Goal: Task Accomplishment & Management: Use online tool/utility

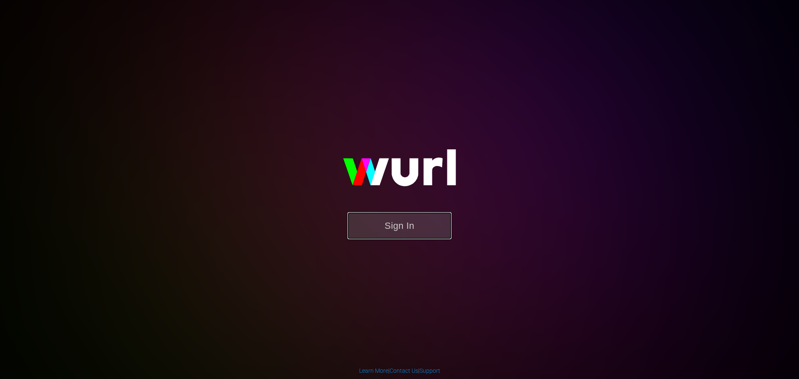
click at [406, 223] on button "Sign In" at bounding box center [399, 225] width 104 height 27
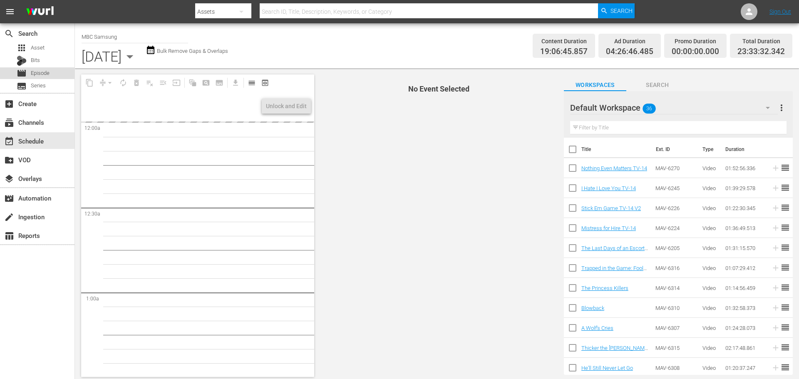
click at [65, 72] on div "movie Episode" at bounding box center [37, 73] width 74 height 12
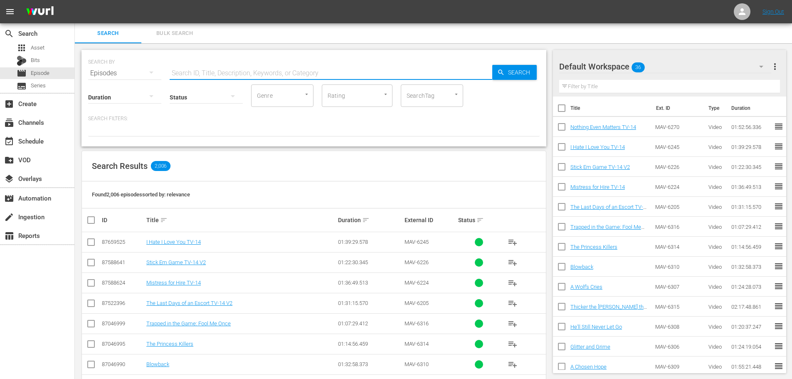
click at [246, 66] on input "text" at bounding box center [331, 73] width 323 height 20
click at [562, 206] on input "checkbox" at bounding box center [561, 208] width 17 height 17
checkbox input "true"
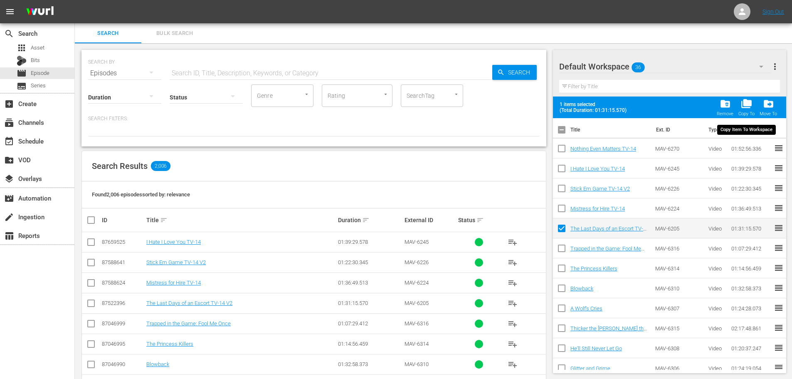
click at [749, 103] on span "folder_copy" at bounding box center [746, 103] width 11 height 11
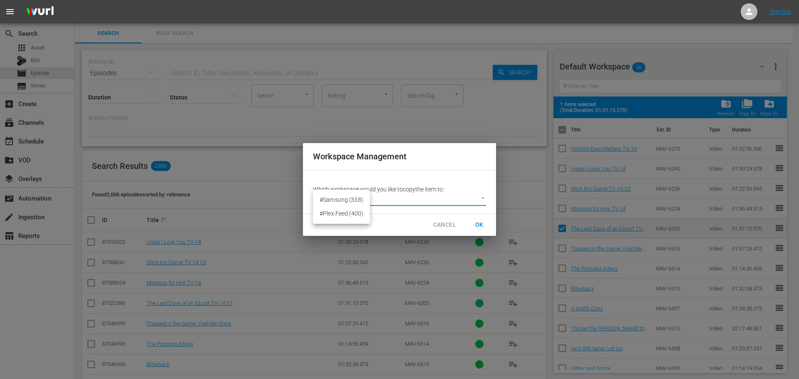
click at [448, 200] on body "menu Sign Out search Search apps Asset Bits movie Episode subtitles Series add_…" at bounding box center [399, 189] width 799 height 379
click at [334, 199] on li "#Samsung (338)" at bounding box center [341, 200] width 57 height 14
type input "2230"
click at [479, 223] on span "OK" at bounding box center [478, 225] width 13 height 10
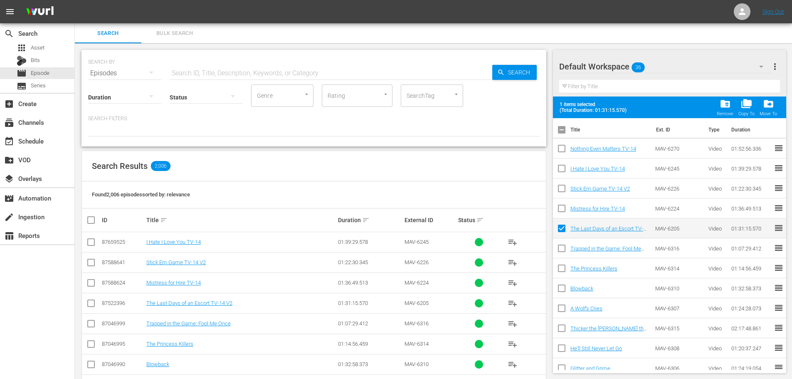
checkbox input "false"
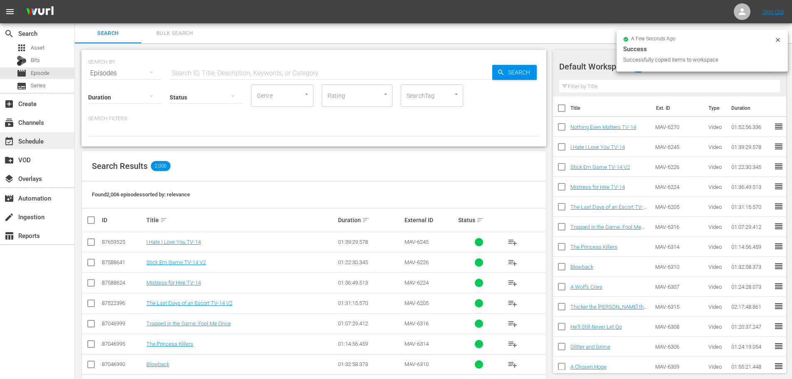
click at [39, 139] on div "event_available Schedule" at bounding box center [23, 139] width 47 height 7
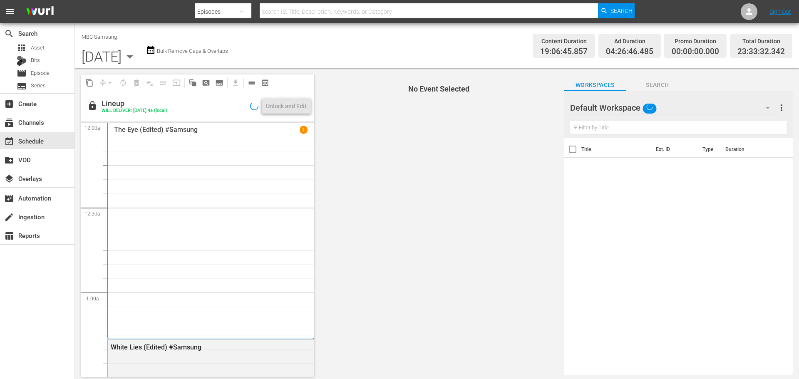
click at [702, 101] on div "Default Workspace" at bounding box center [674, 107] width 208 height 23
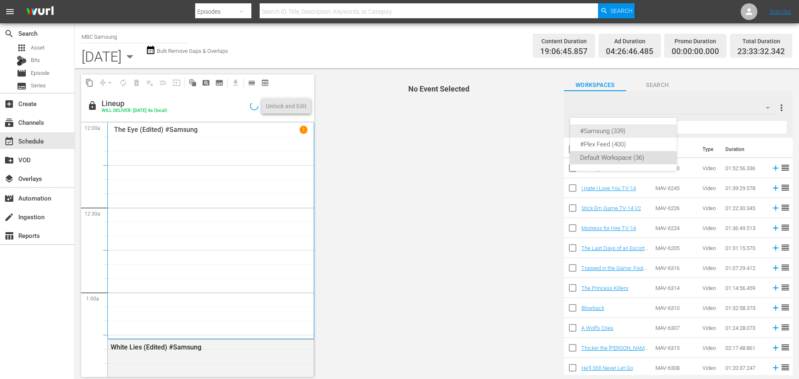
drag, startPoint x: 618, startPoint y: 135, endPoint x: 607, endPoint y: 135, distance: 11.6
click at [618, 134] on div "#Samsung (339)" at bounding box center [623, 130] width 87 height 13
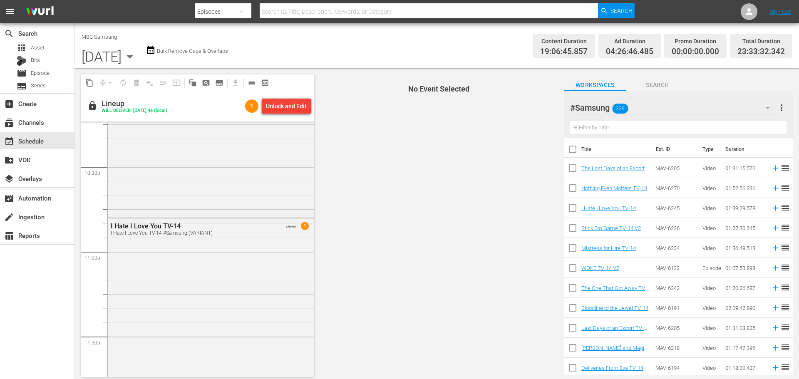
scroll to position [3752, 0]
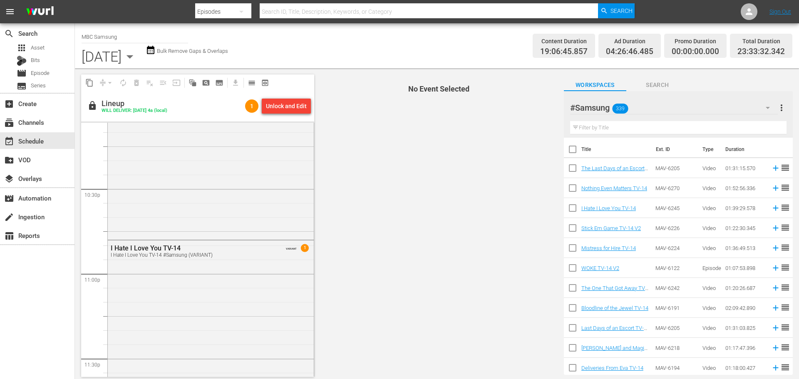
click at [134, 56] on icon "button" at bounding box center [129, 56] width 7 height 3
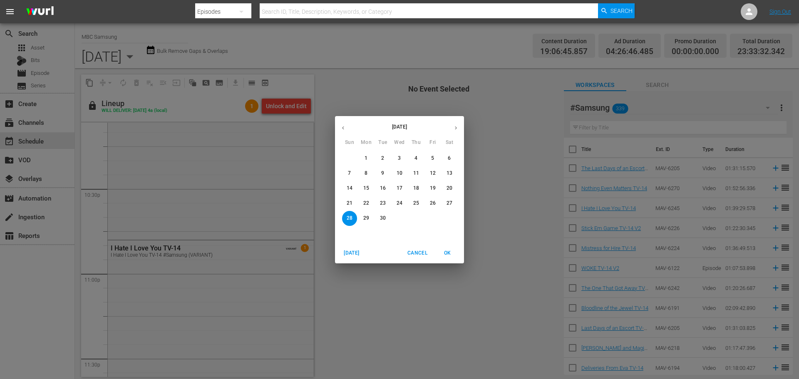
click at [398, 176] on p "10" at bounding box center [399, 173] width 6 height 7
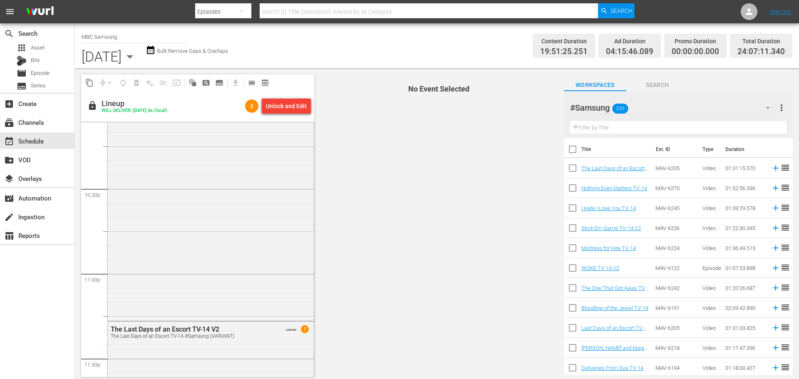
click at [629, 126] on input "text" at bounding box center [678, 127] width 216 height 13
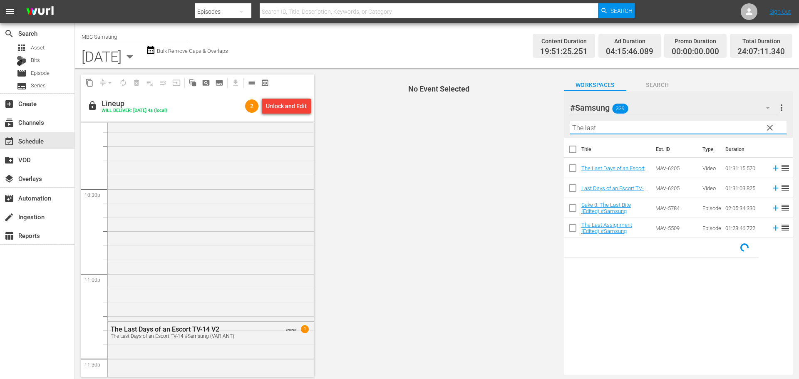
type input "The last"
click at [134, 55] on icon "button" at bounding box center [129, 56] width 7 height 3
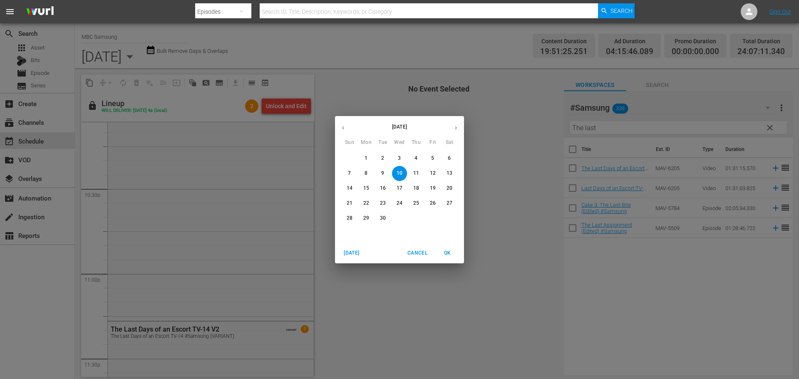
click at [349, 218] on p "28" at bounding box center [349, 218] width 6 height 7
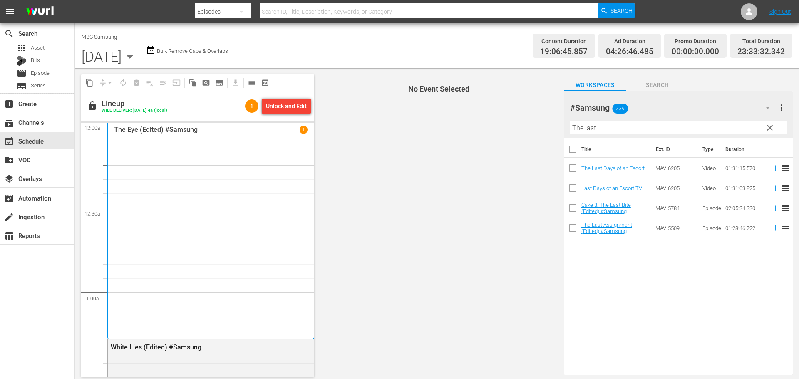
click at [138, 56] on icon "button" at bounding box center [129, 56] width 17 height 17
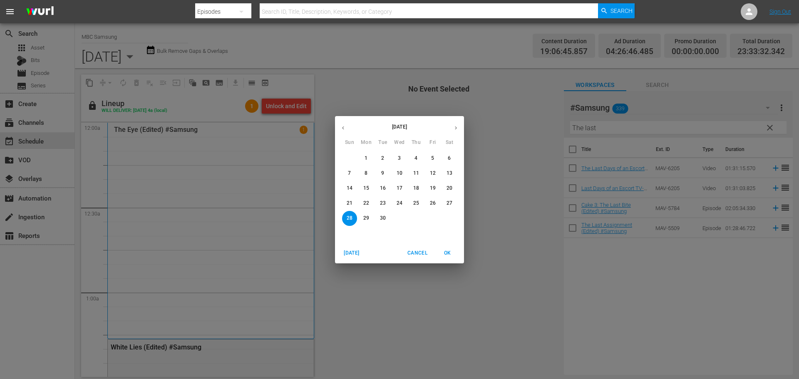
click at [368, 220] on p "29" at bounding box center [366, 218] width 6 height 7
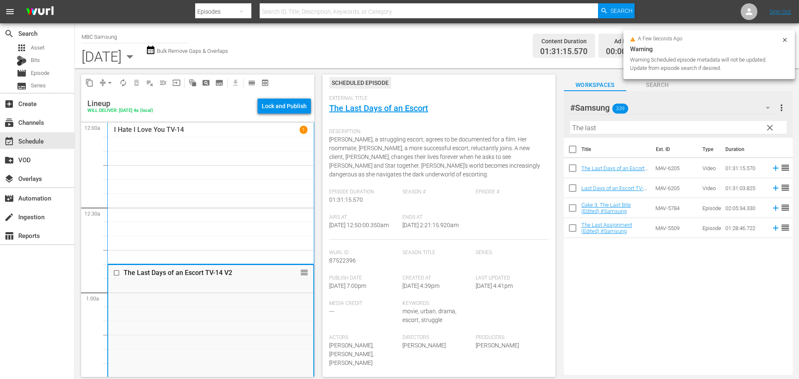
scroll to position [250, 0]
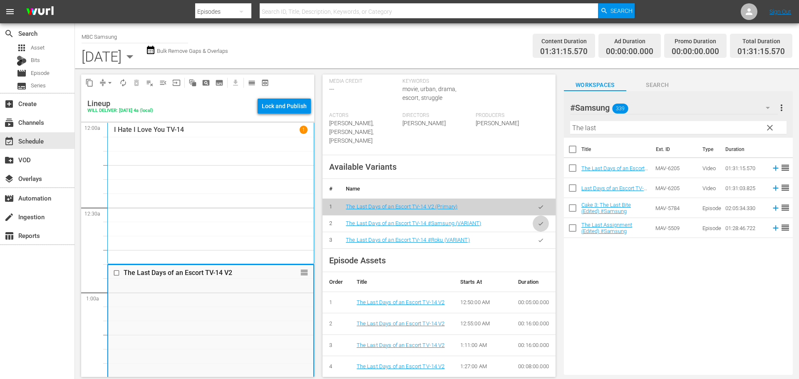
drag, startPoint x: 532, startPoint y: 218, endPoint x: 539, endPoint y: 211, distance: 10.0
click at [537, 220] on icon "button" at bounding box center [540, 223] width 6 height 6
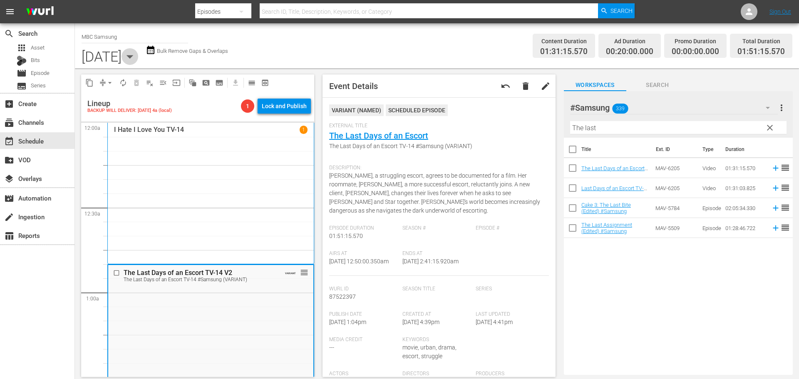
click at [138, 58] on icon "button" at bounding box center [129, 56] width 17 height 17
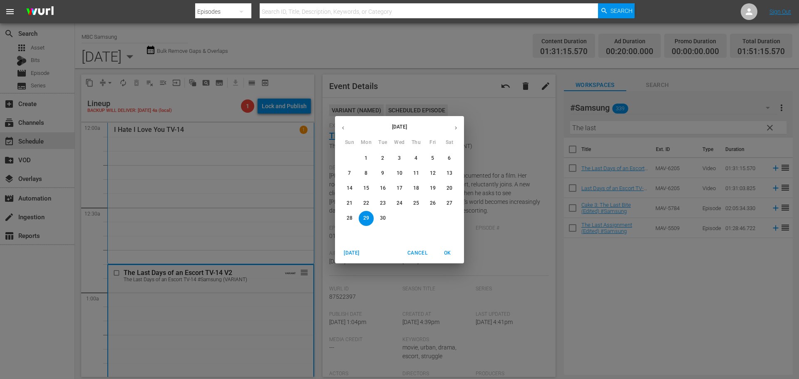
click at [243, 56] on div "September 2025 Sun Mon Tue Wed Thu Fri Sat 31 1 2 3 4 5 6 7 8 9 10 11 12 13 14 …" at bounding box center [399, 189] width 799 height 379
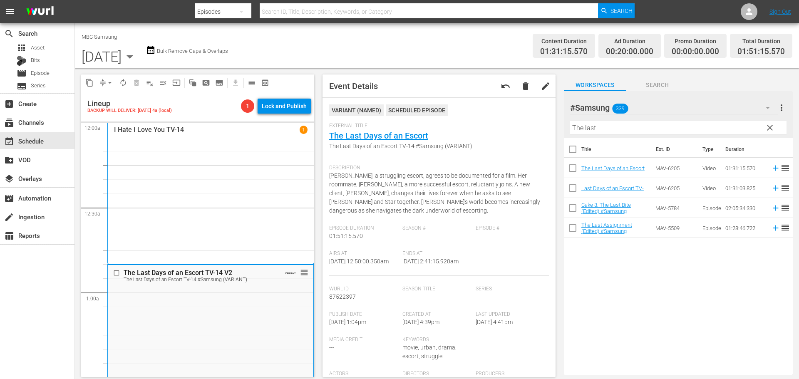
click at [770, 128] on span "clear" at bounding box center [769, 128] width 10 height 10
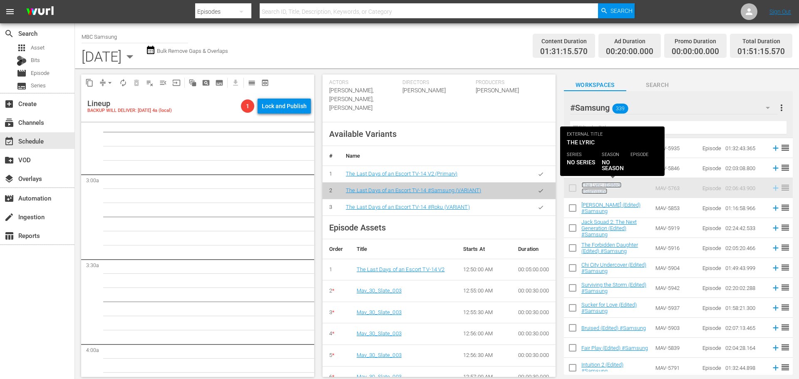
scroll to position [394, 0]
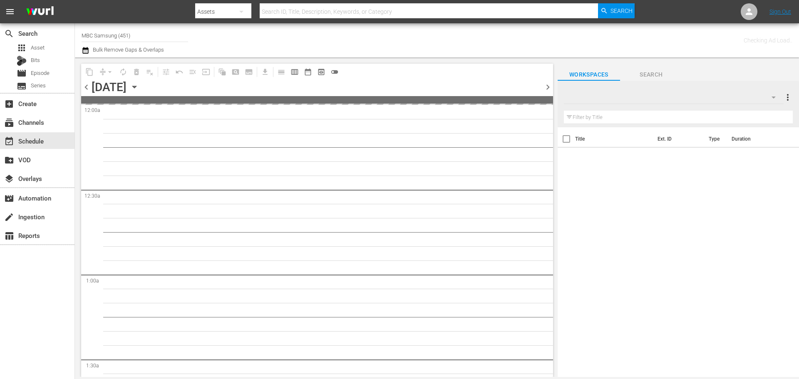
type input "MBC Samsung (451)"
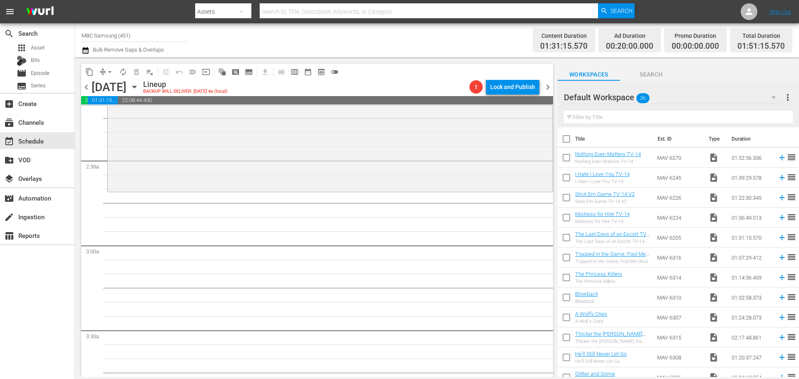
scroll to position [374, 0]
click at [668, 103] on div "Default Workspace 36" at bounding box center [674, 97] width 220 height 23
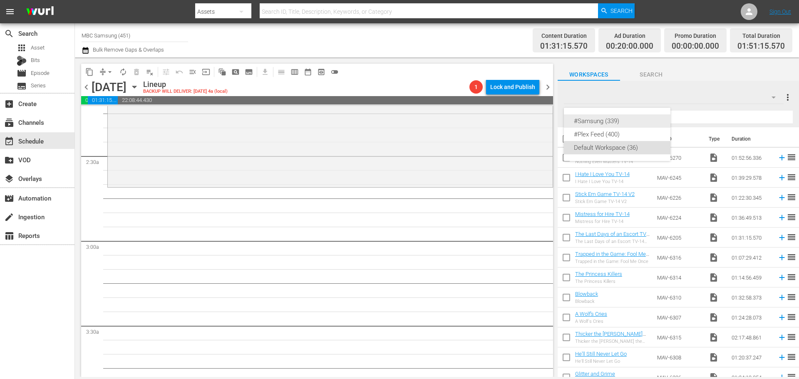
click at [601, 122] on div "#Samsung (339)" at bounding box center [617, 120] width 87 height 13
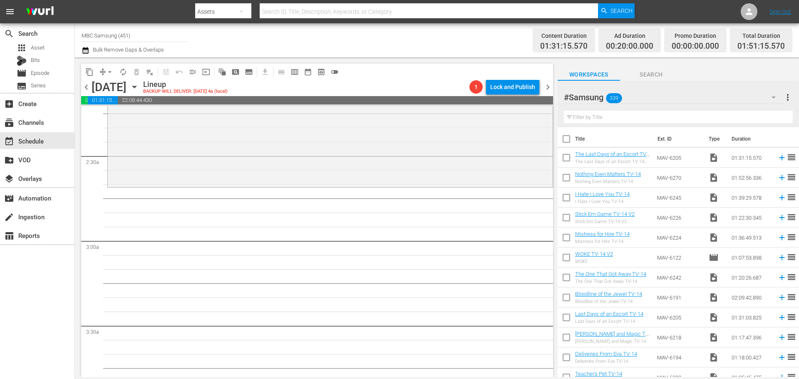
click at [609, 117] on input "text" at bounding box center [678, 117] width 229 height 13
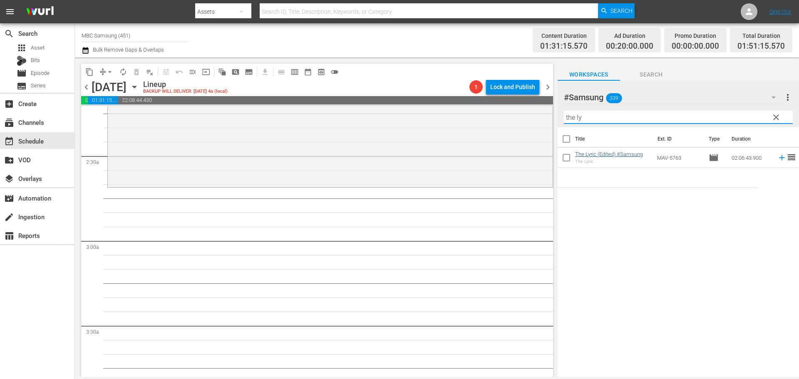
type input "the ly"
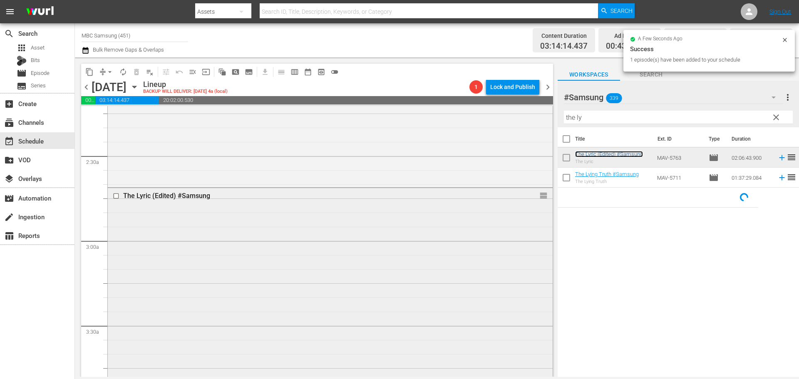
scroll to position [582, 0]
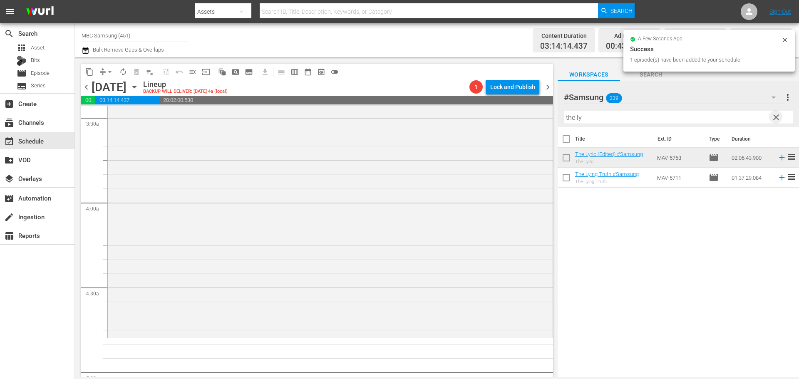
click at [777, 117] on span "clear" at bounding box center [776, 117] width 10 height 10
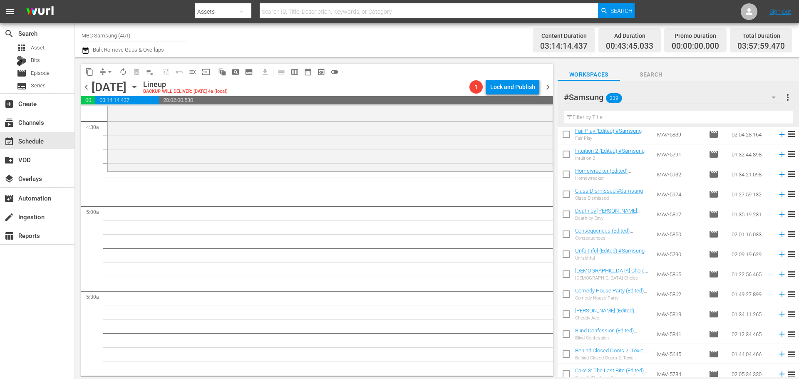
scroll to position [2704, 0]
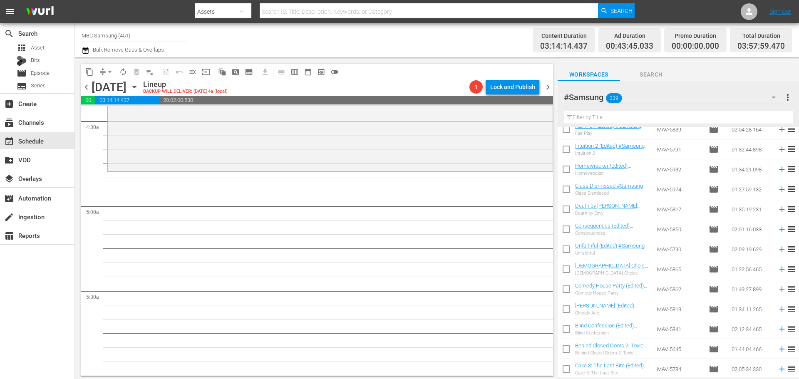
click at [623, 114] on input "text" at bounding box center [678, 117] width 229 height 13
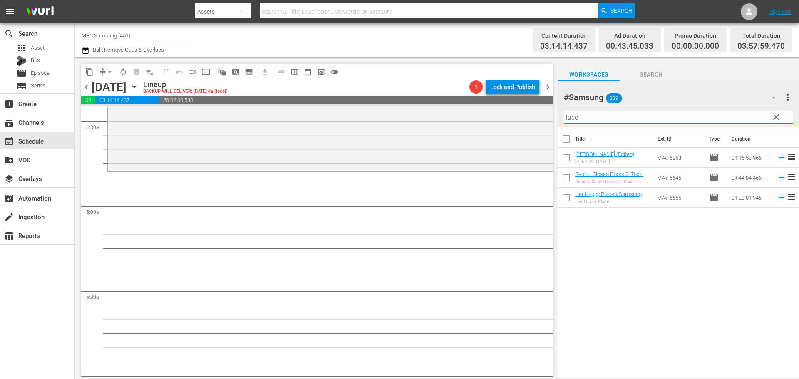
scroll to position [0, 0]
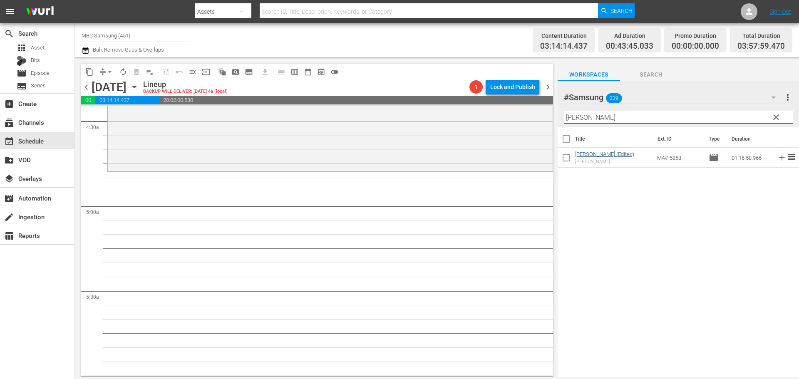
type input "[PERSON_NAME]"
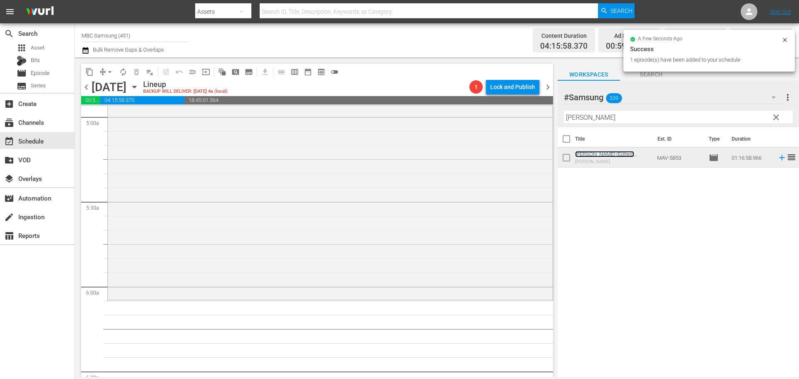
scroll to position [998, 0]
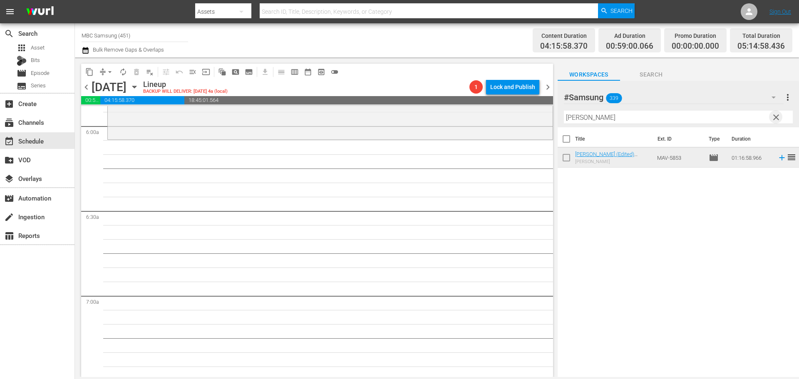
click at [778, 114] on span "clear" at bounding box center [776, 117] width 10 height 10
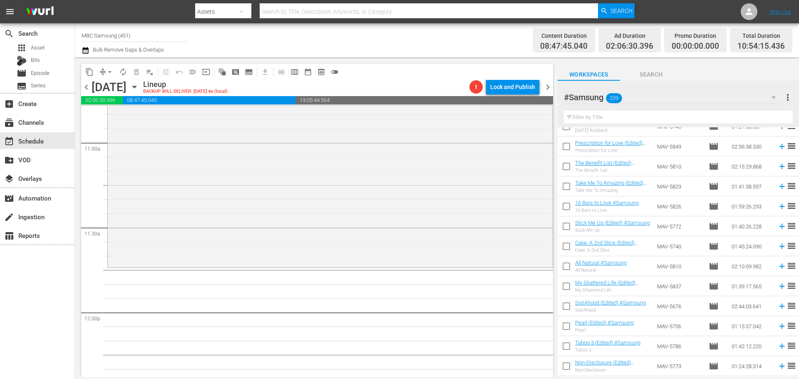
scroll to position [3785, 0]
click at [624, 114] on input "text" at bounding box center [678, 117] width 229 height 13
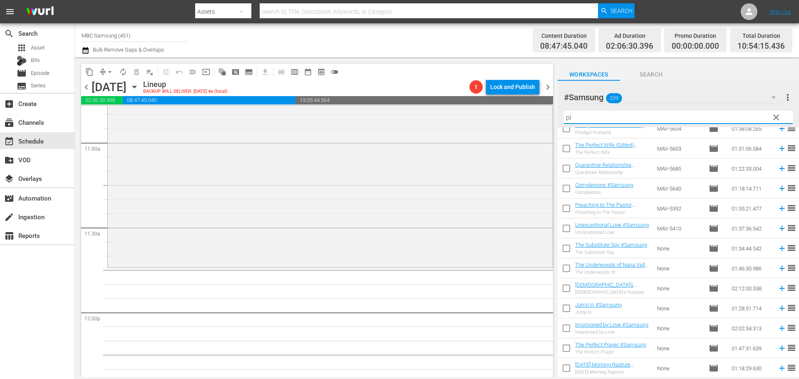
scroll to position [0, 0]
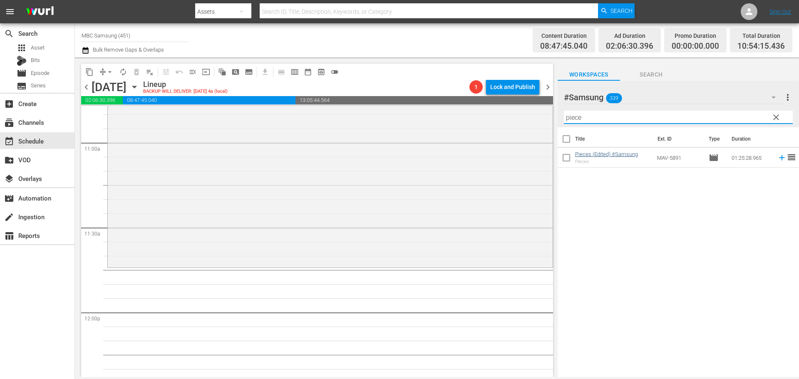
type input "piece"
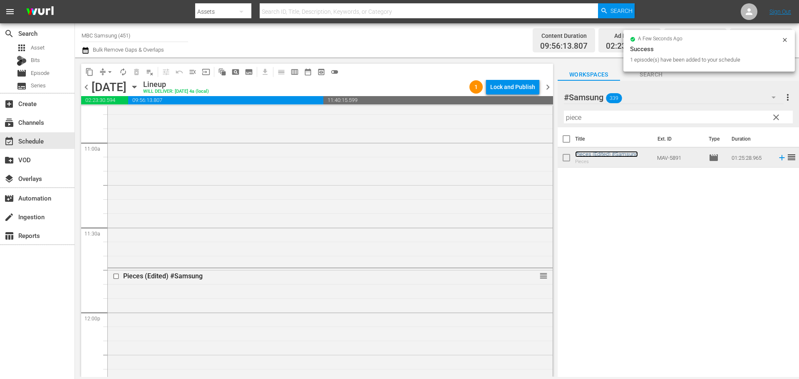
scroll to position [2121, 0]
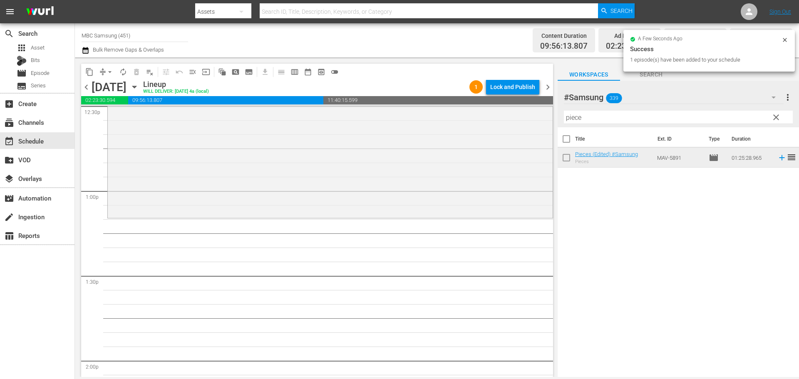
click at [774, 116] on span "clear" at bounding box center [776, 117] width 10 height 10
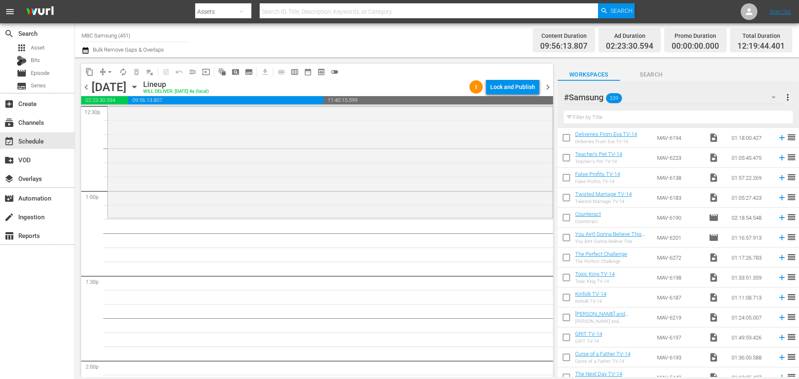
scroll to position [374, 0]
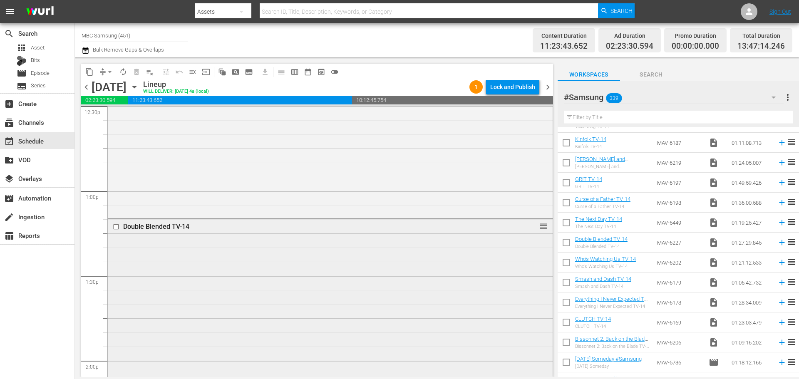
click at [194, 277] on div "Double Blended TV-14 reorder" at bounding box center [330, 341] width 445 height 245
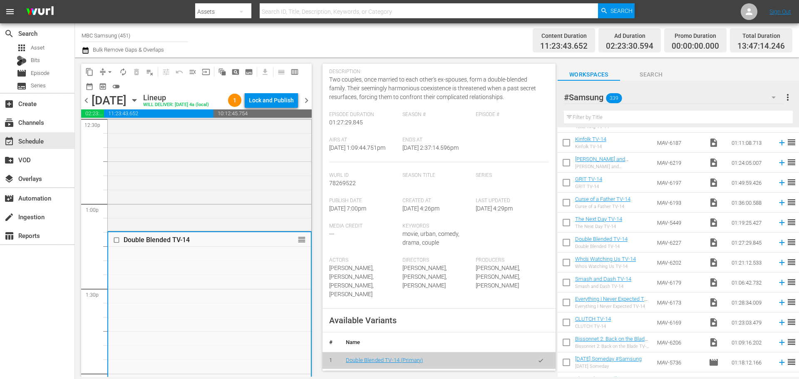
scroll to position [208, 0]
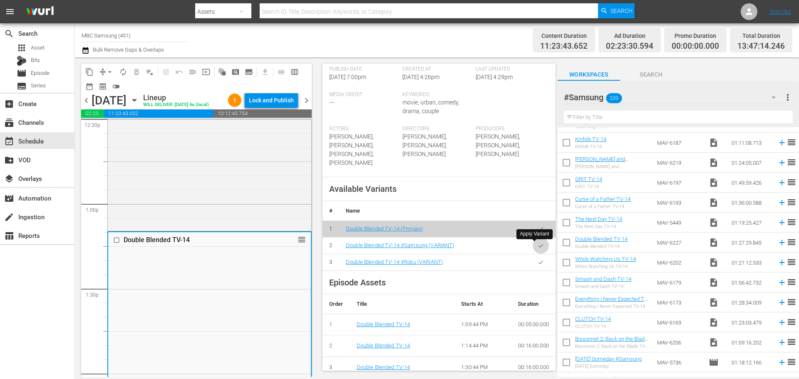
click at [534, 242] on button "button" at bounding box center [540, 245] width 16 height 16
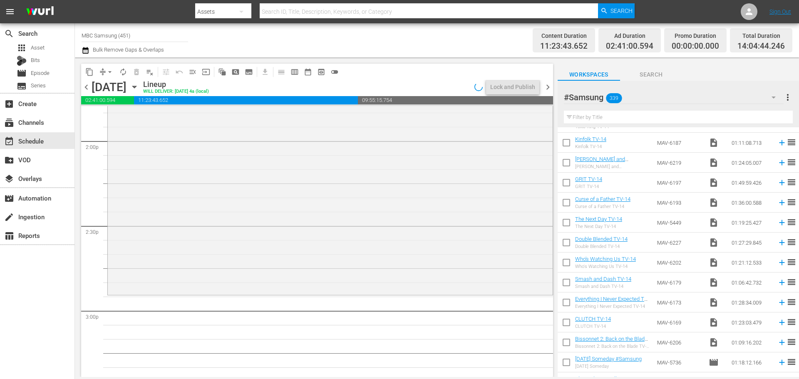
scroll to position [2412, 0]
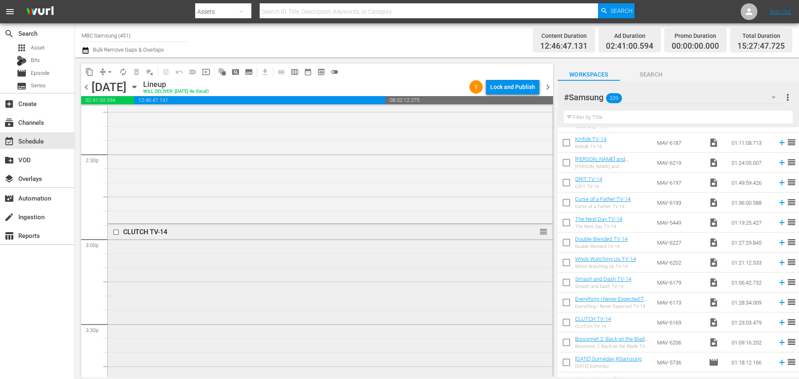
click at [216, 282] on div "CLUTCH TV-14 reorder" at bounding box center [330, 340] width 445 height 233
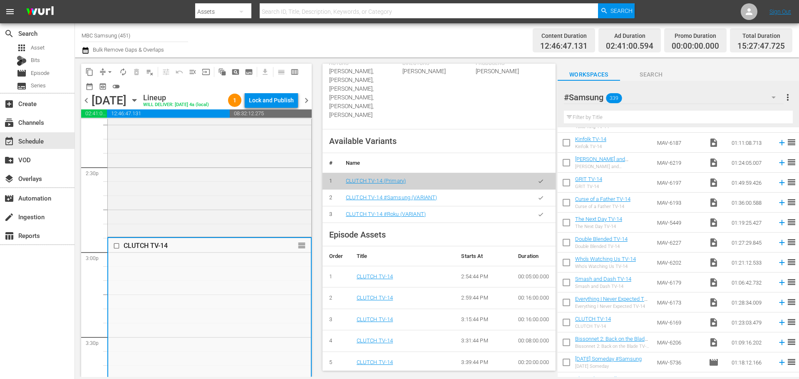
scroll to position [291, 0]
click at [537, 194] on icon "button" at bounding box center [540, 197] width 6 height 6
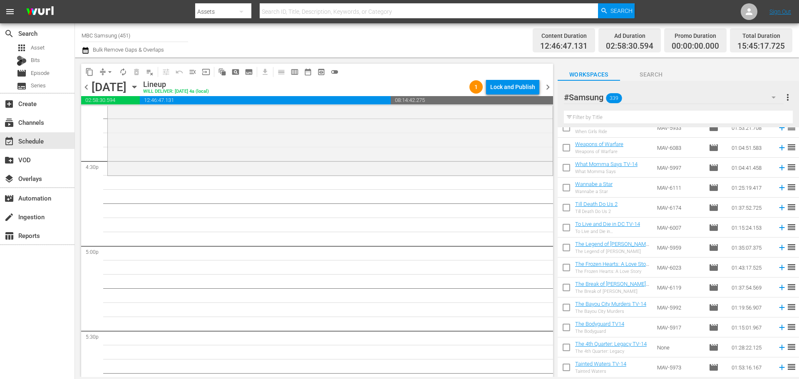
scroll to position [1289, 0]
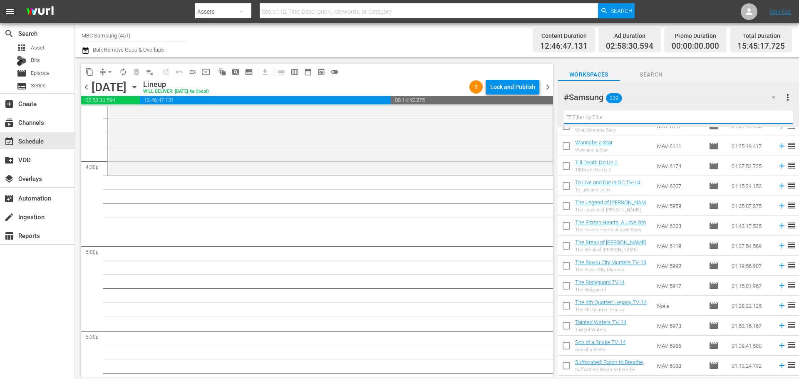
click at [597, 117] on input "text" at bounding box center [678, 117] width 229 height 13
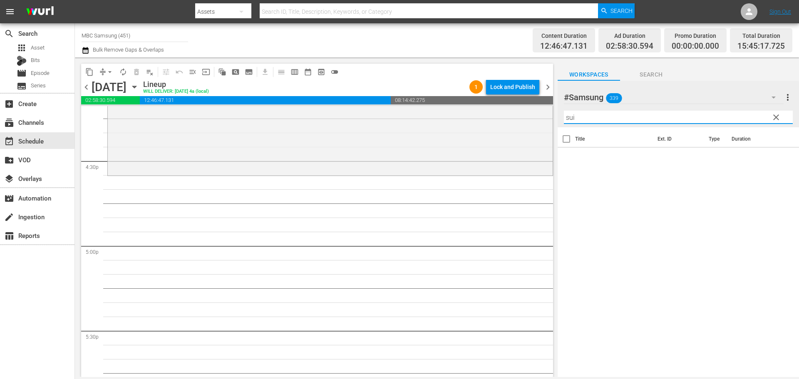
scroll to position [0, 0]
type input "suff"
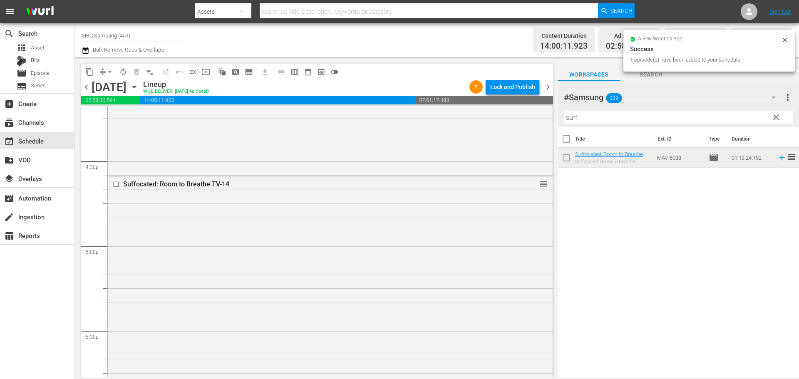
drag, startPoint x: 584, startPoint y: 153, endPoint x: 300, endPoint y: 227, distance: 293.4
click at [299, 228] on div "Suffocated: Room to Breathe TV-14  reorder" at bounding box center [330, 278] width 445 height 205
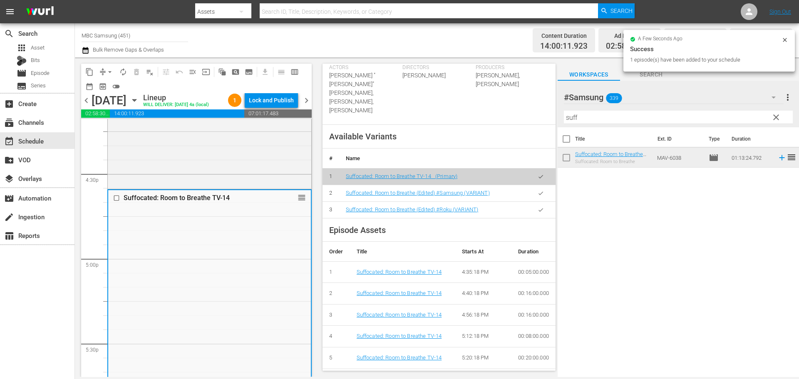
scroll to position [289, 0]
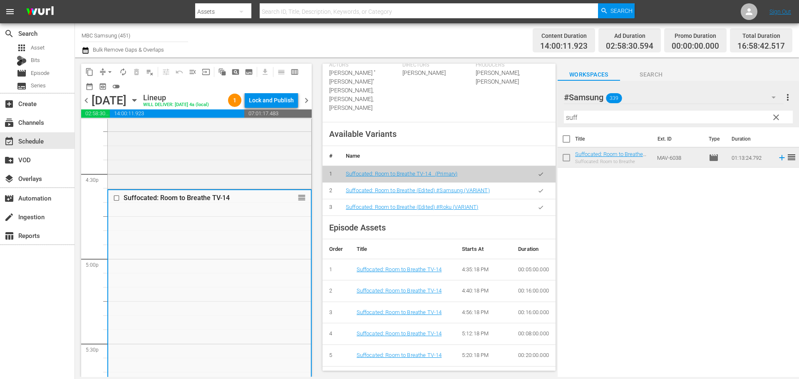
click at [532, 183] on button "button" at bounding box center [540, 191] width 16 height 16
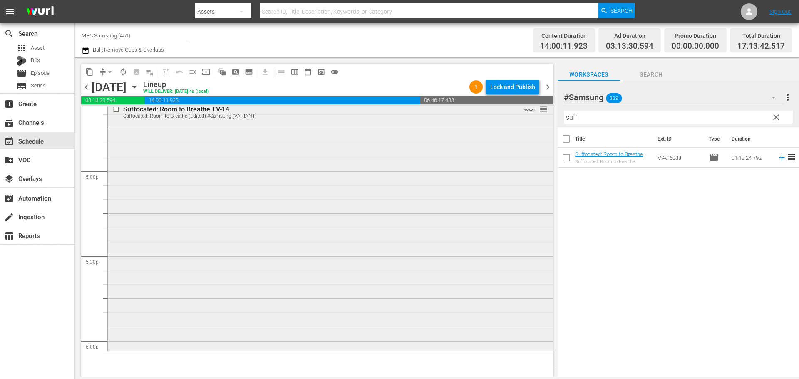
scroll to position [3036, 0]
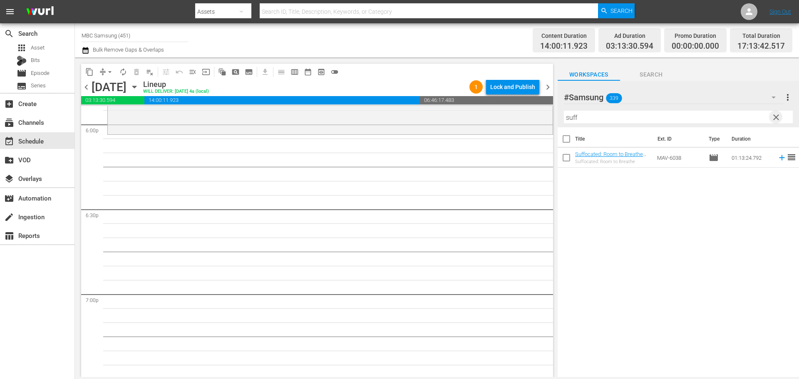
click at [772, 120] on span "clear" at bounding box center [776, 117] width 10 height 10
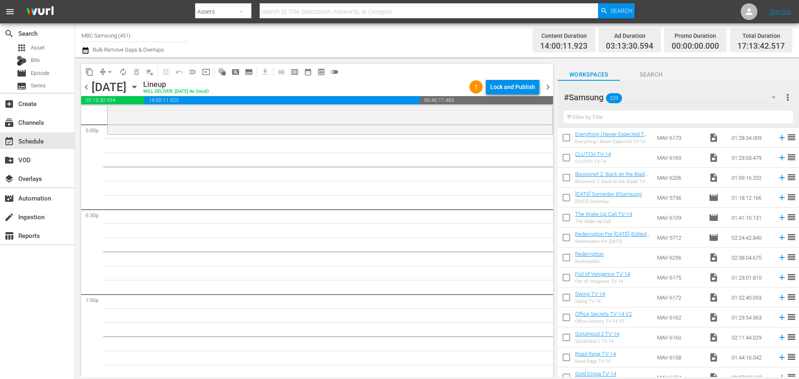
scroll to position [541, 0]
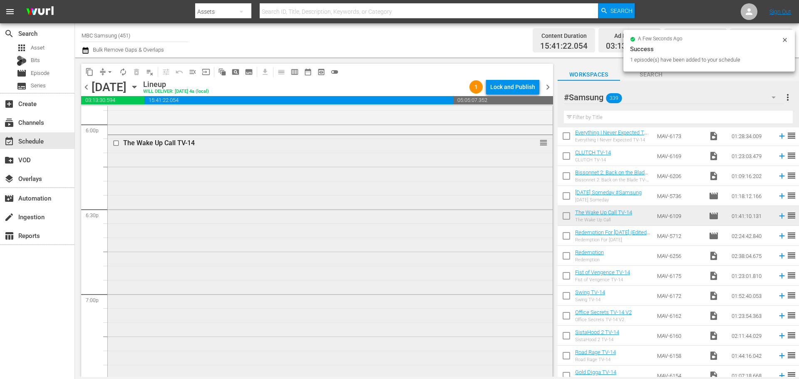
click at [200, 220] on div "The Wake Up Call TV-14 reorder" at bounding box center [330, 277] width 445 height 284
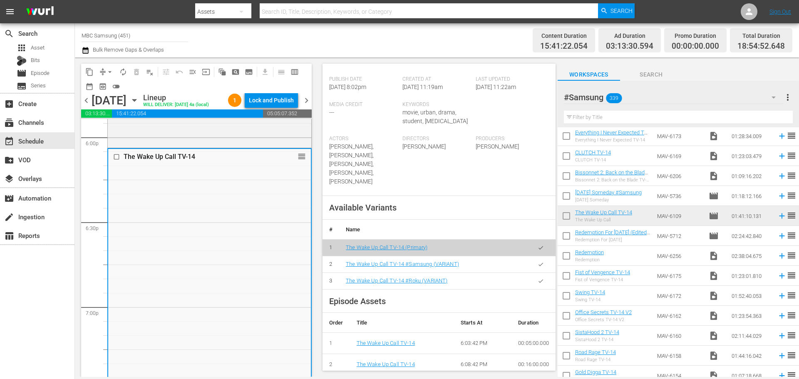
scroll to position [208, 0]
click at [537, 261] on icon "button" at bounding box center [540, 263] width 6 height 6
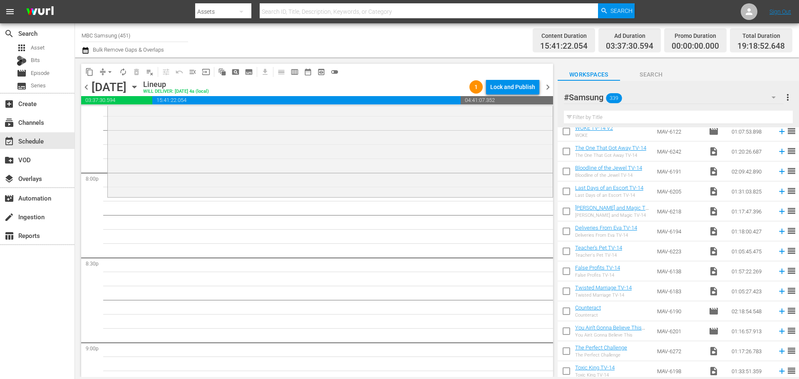
scroll to position [0, 0]
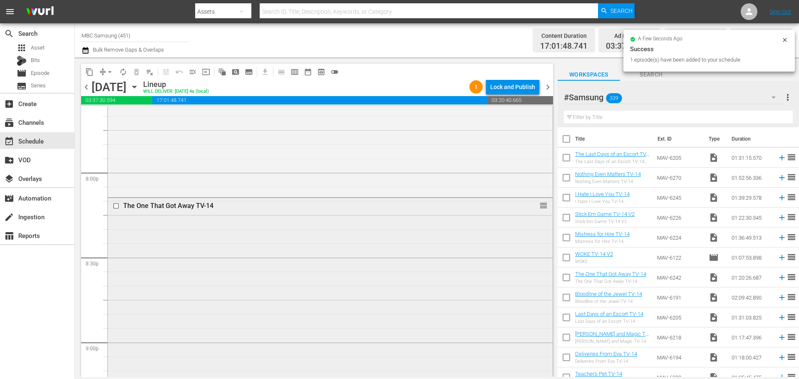
click at [301, 220] on div "The One That Got Away TV-14 reorder" at bounding box center [330, 310] width 445 height 225
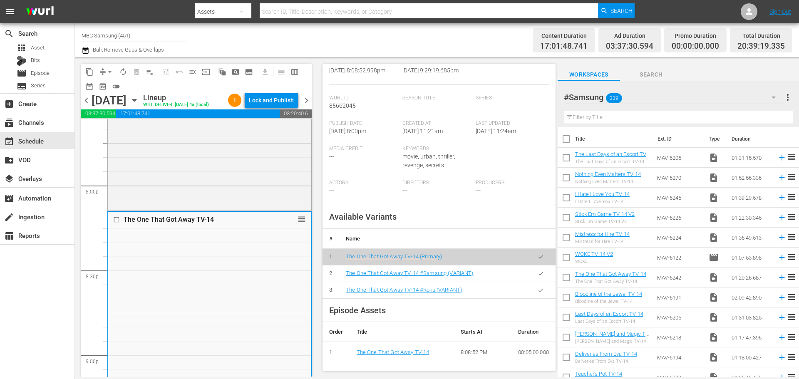
scroll to position [302, 0]
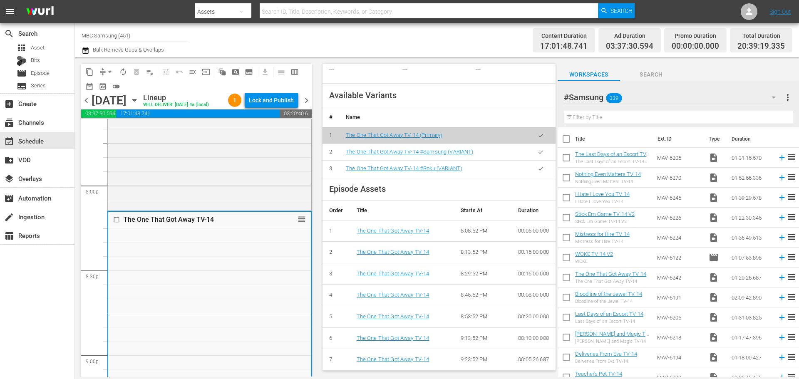
click at [537, 154] on icon "button" at bounding box center [540, 152] width 6 height 6
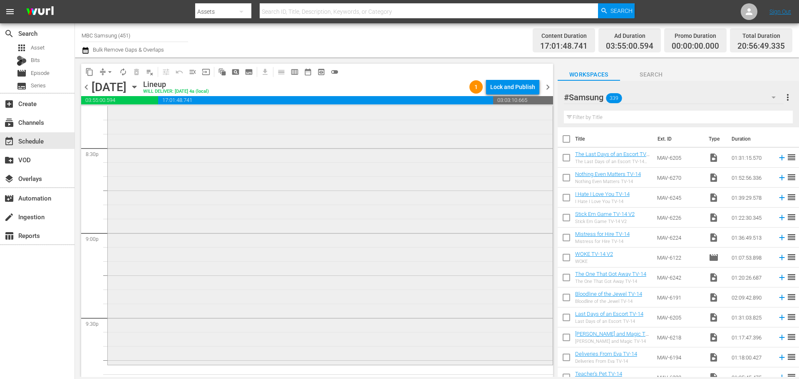
scroll to position [3619, 0]
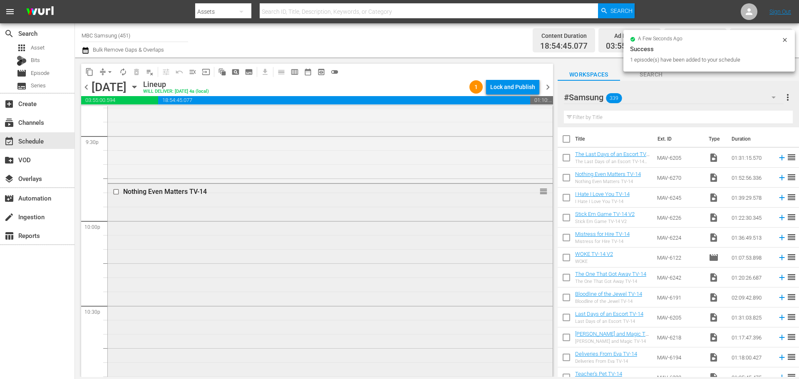
click at [226, 221] on div "Nothing Even Matters TV-14 reorder" at bounding box center [330, 342] width 445 height 317
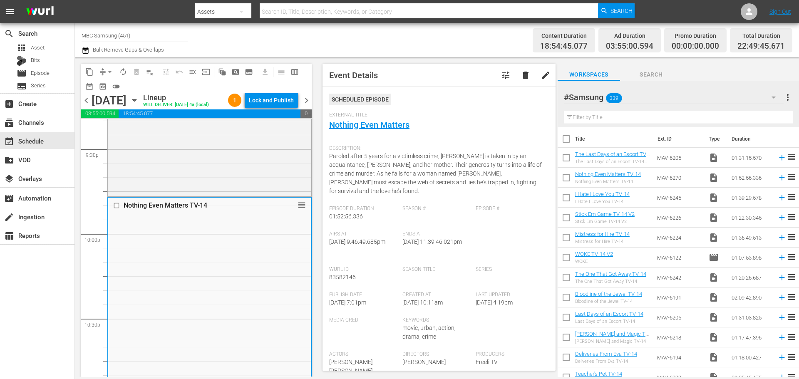
scroll to position [208, 0]
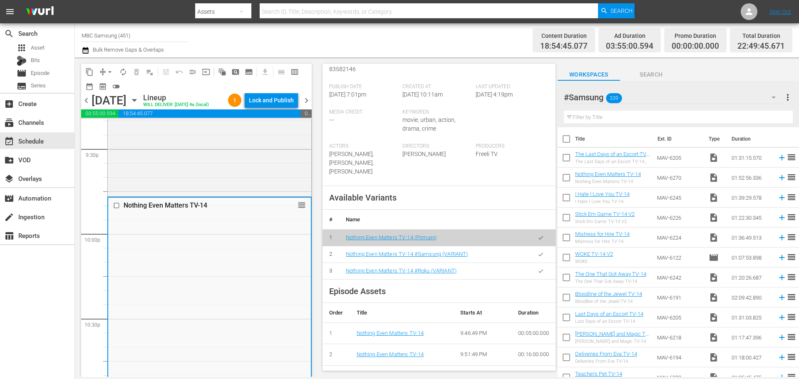
click at [538, 246] on button "button" at bounding box center [540, 254] width 16 height 16
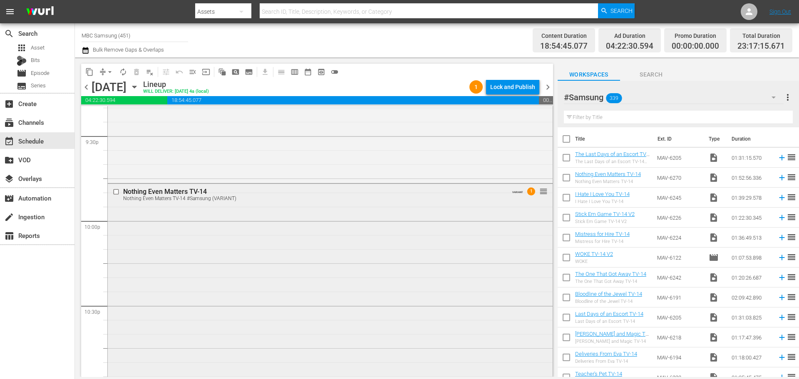
scroll to position [3822, 0]
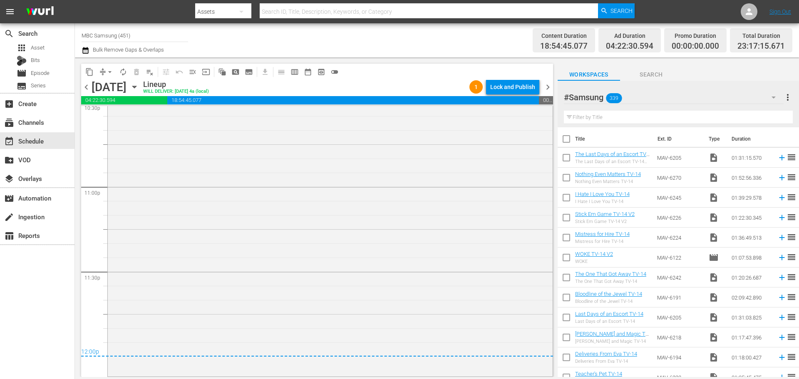
click at [539, 80] on div "1 Lock and Publish" at bounding box center [504, 87] width 77 height 14
click at [530, 82] on div "Lock and Publish" at bounding box center [512, 86] width 45 height 15
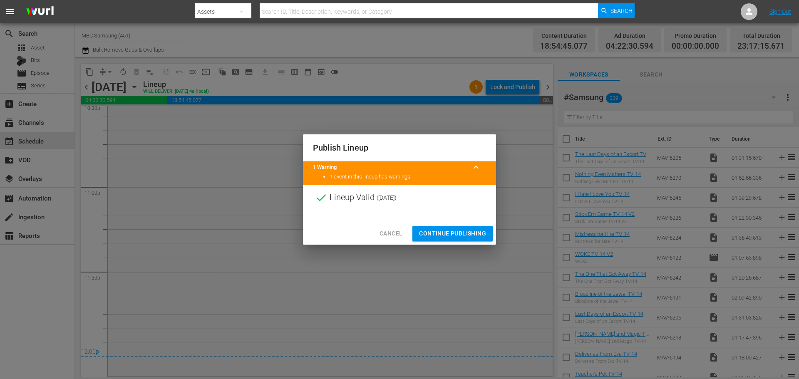
click at [459, 235] on span "Continue Publishing" at bounding box center [452, 233] width 67 height 10
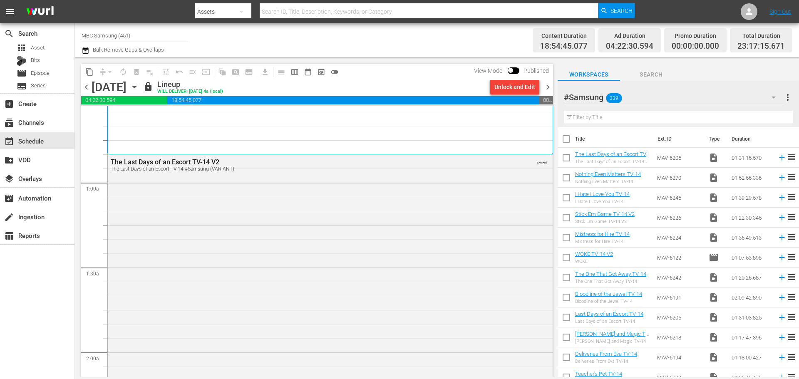
scroll to position [0, 0]
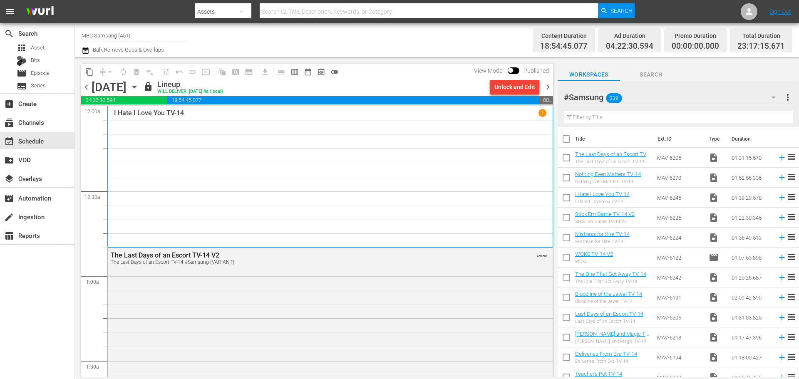
click at [549, 87] on span "chevron_right" at bounding box center [547, 87] width 10 height 10
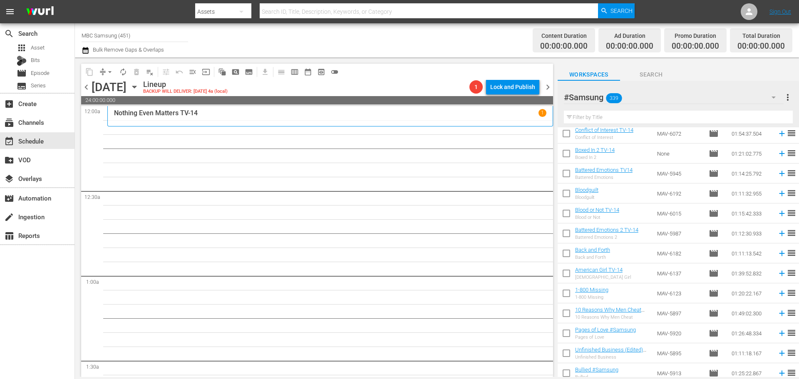
scroll to position [1996, 0]
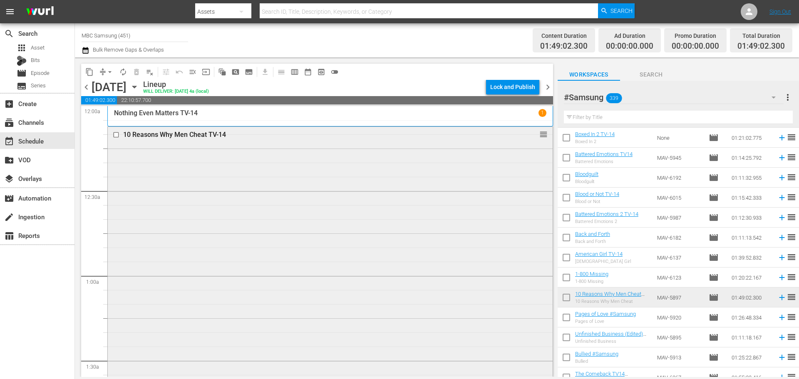
click at [193, 174] on div "10 Reasons Why Men Cheat TV-14 reorder" at bounding box center [330, 280] width 445 height 306
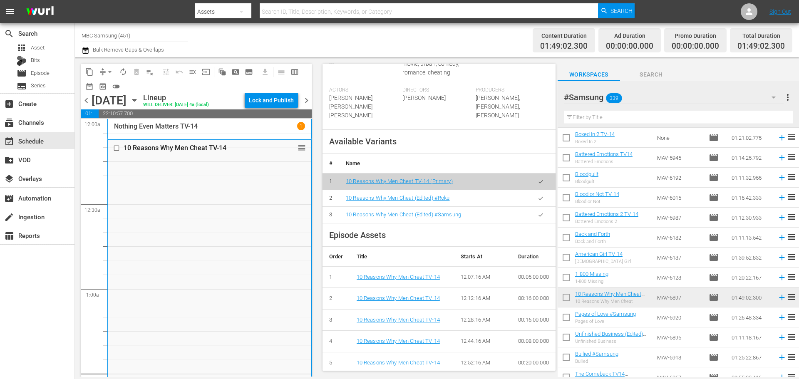
scroll to position [250, 0]
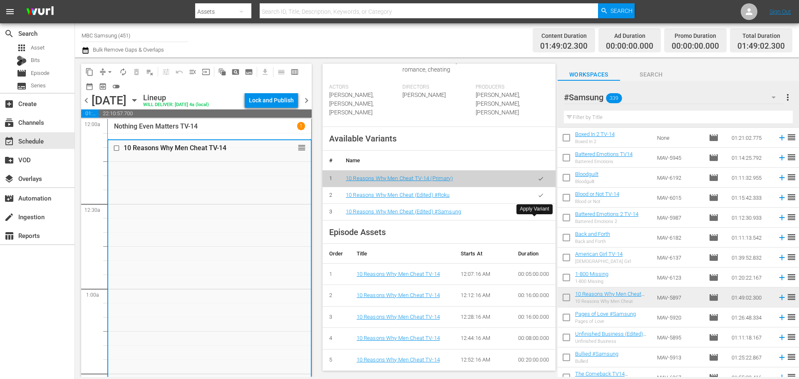
click at [532, 220] on button "button" at bounding box center [540, 212] width 16 height 16
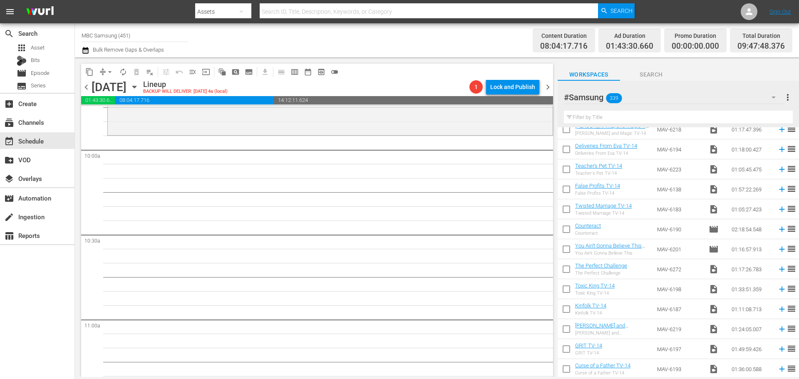
scroll to position [1664, 0]
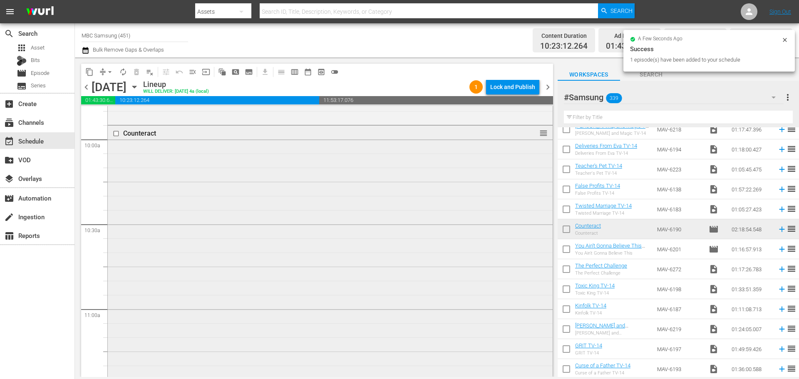
click at [272, 199] on div "Counteract reorder" at bounding box center [330, 321] width 445 height 391
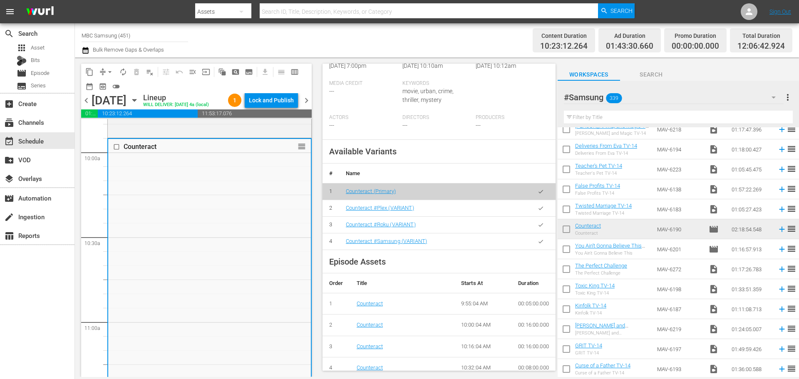
scroll to position [291, 0]
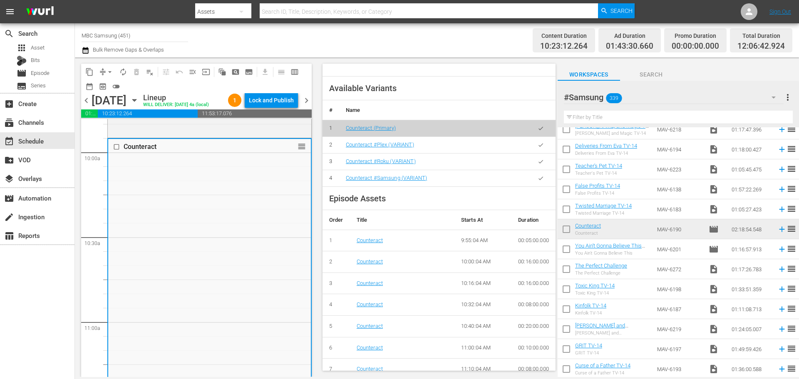
click at [537, 181] on icon "button" at bounding box center [540, 178] width 6 height 6
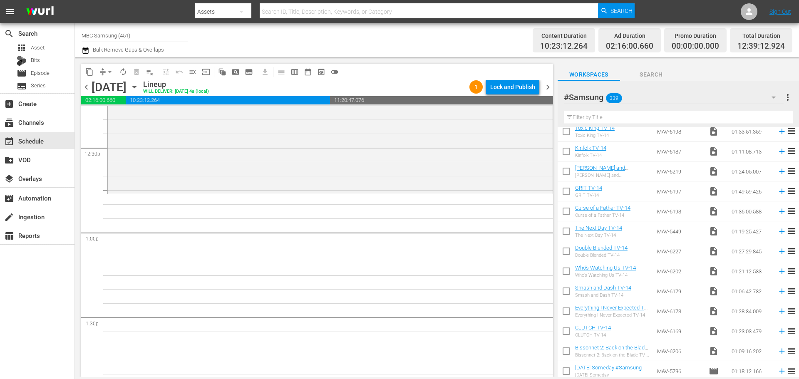
scroll to position [374, 0]
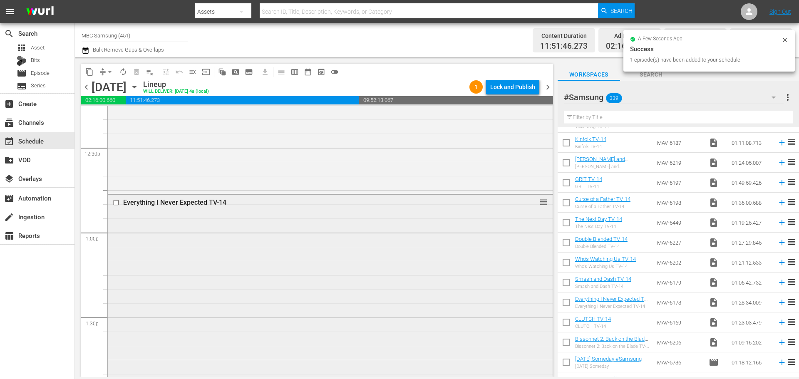
click at [229, 236] on div "Everything I Never Expected TV-14 reorder" at bounding box center [330, 319] width 445 height 248
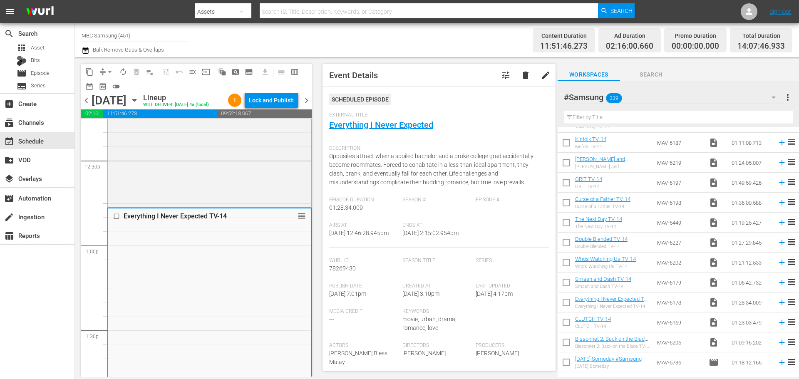
scroll to position [166, 0]
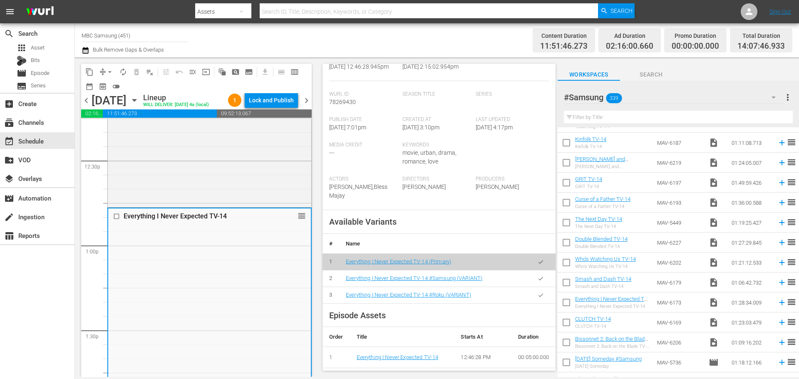
click at [532, 277] on button "button" at bounding box center [540, 278] width 16 height 16
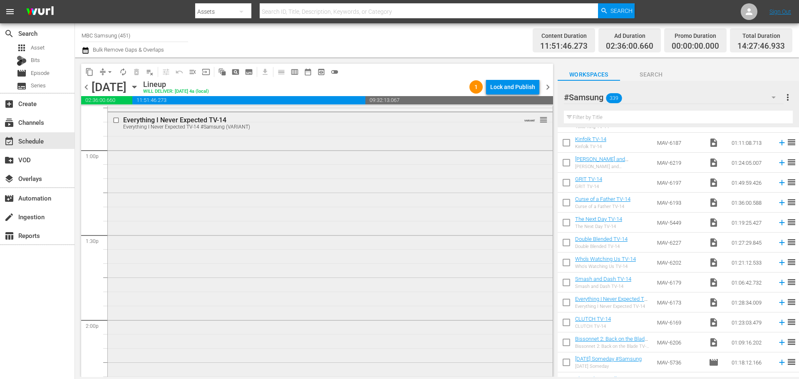
scroll to position [2329, 0]
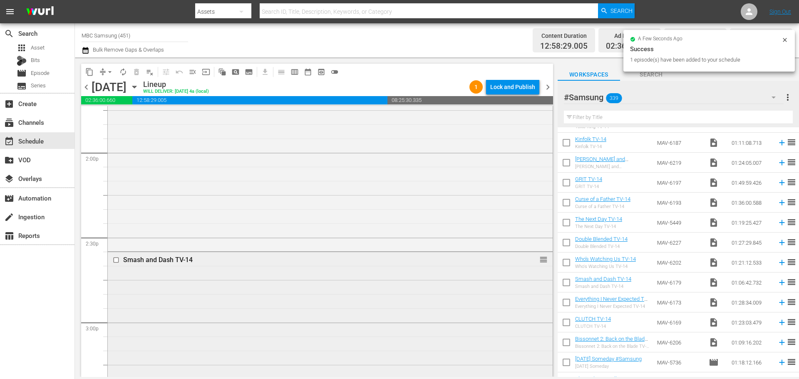
click at [364, 288] on div "Smash and Dash TV-14 reorder" at bounding box center [330, 345] width 445 height 186
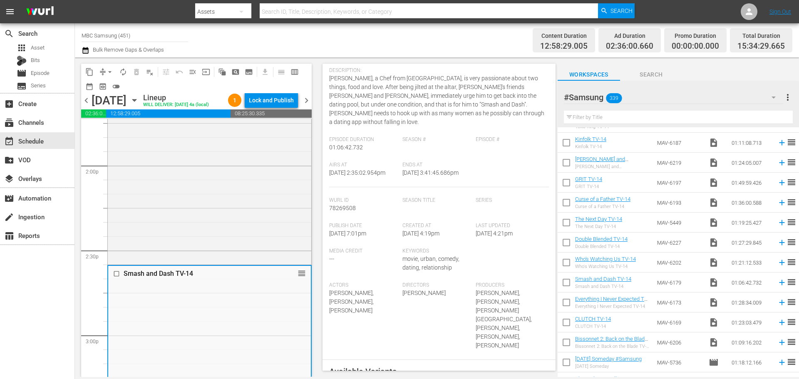
scroll to position [250, 0]
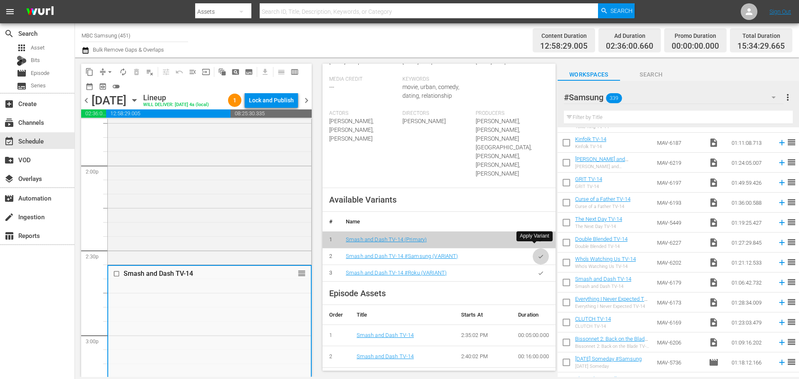
click at [532, 248] on button "button" at bounding box center [540, 256] width 16 height 16
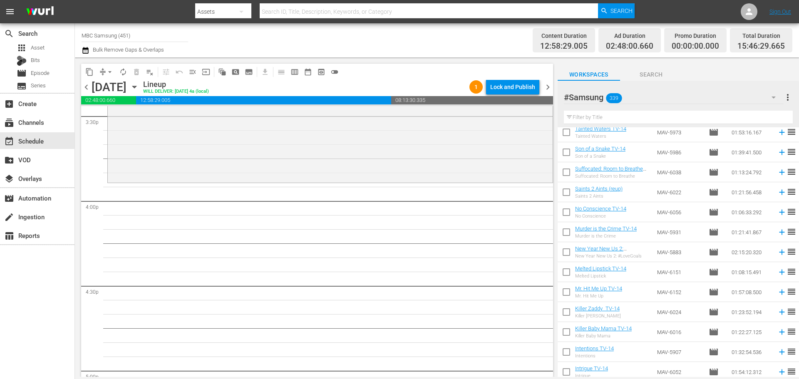
scroll to position [1497, 0]
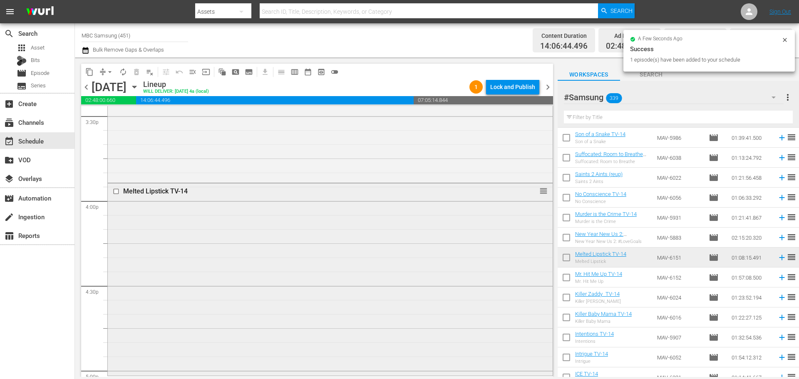
click at [257, 224] on div "Melted Lipstick TV-14 reorder" at bounding box center [330, 278] width 445 height 190
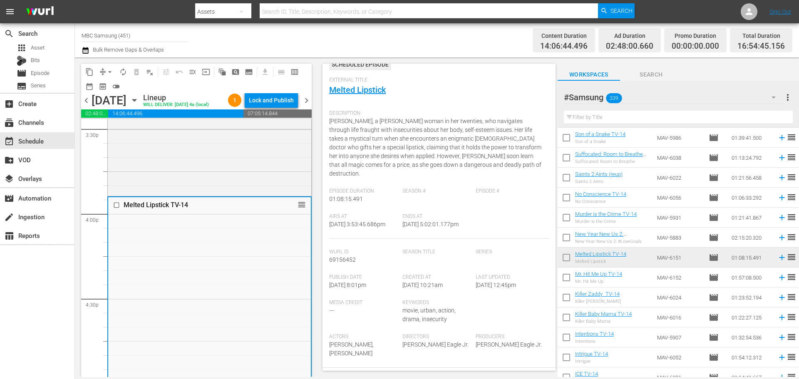
scroll to position [125, 0]
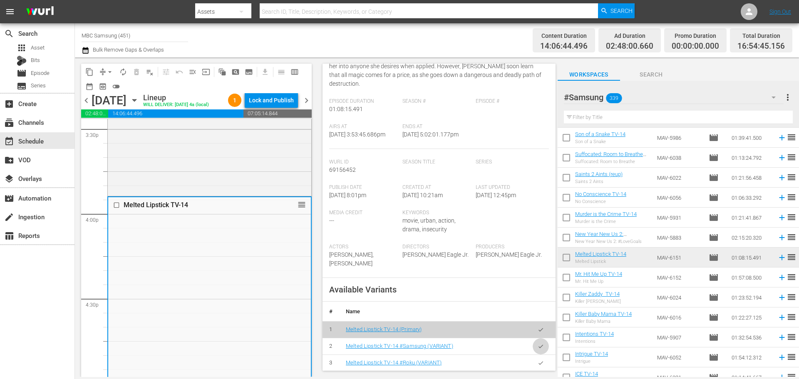
click at [532, 343] on button "button" at bounding box center [540, 346] width 16 height 16
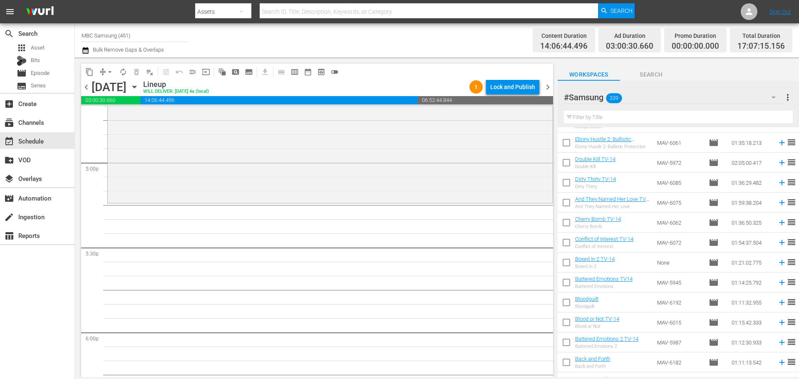
scroll to position [1913, 0]
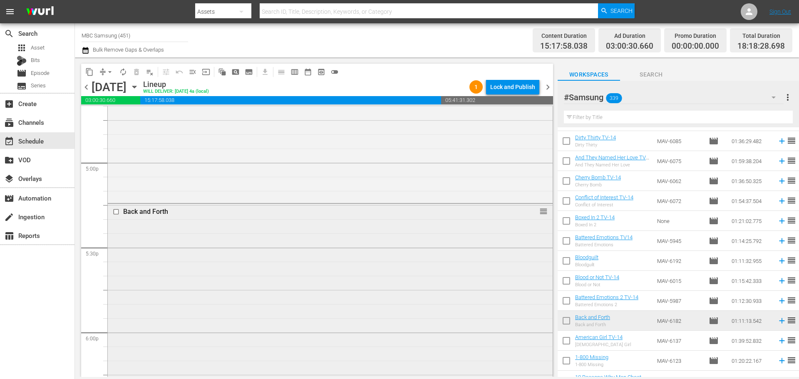
click at [224, 283] on div "Back and Forth reorder" at bounding box center [330, 303] width 445 height 199
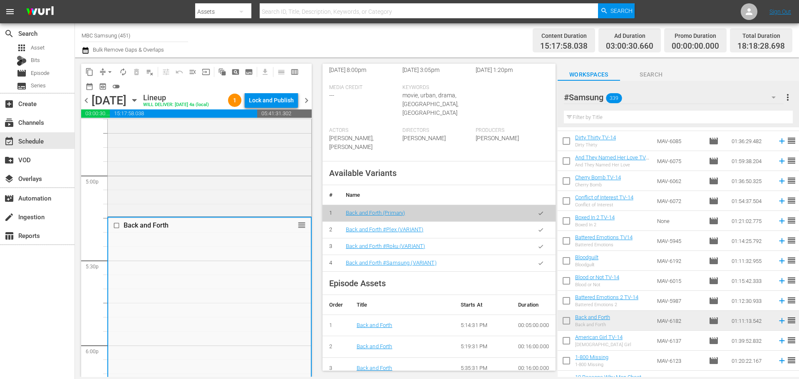
scroll to position [250, 0]
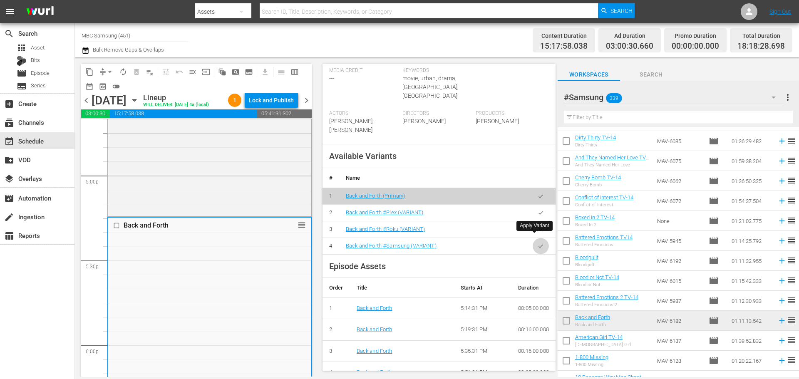
click at [537, 243] on icon "button" at bounding box center [540, 246] width 6 height 6
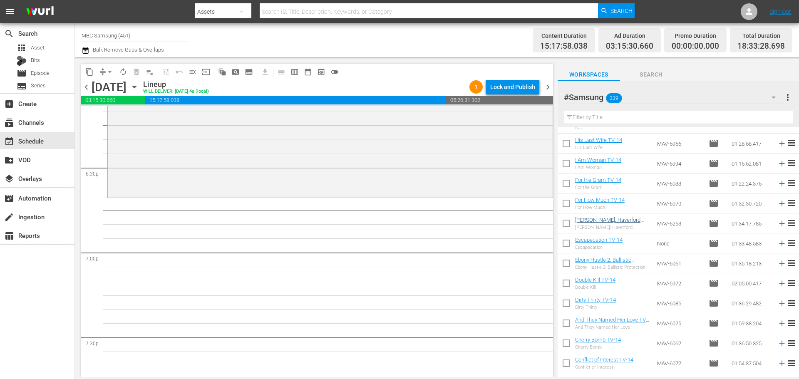
scroll to position [1747, 0]
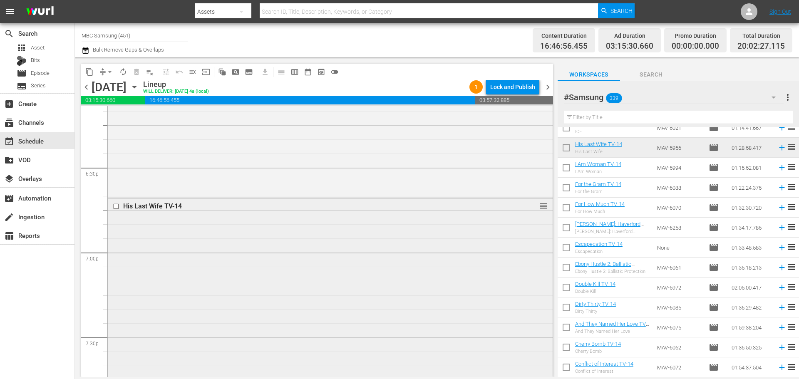
click at [339, 227] on div "His Last Wife TV-14 reorder" at bounding box center [330, 322] width 445 height 249
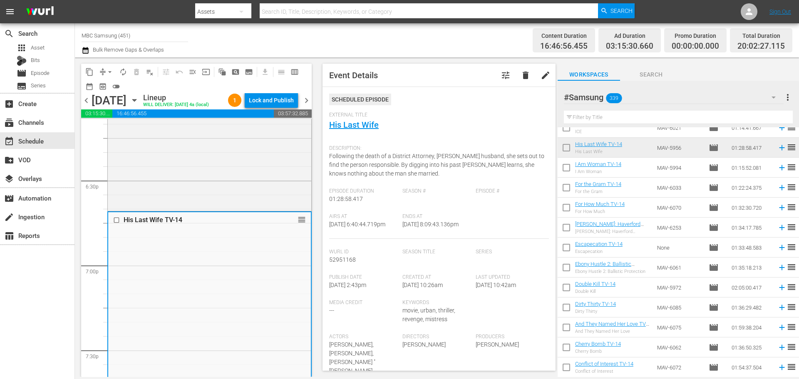
scroll to position [250, 0]
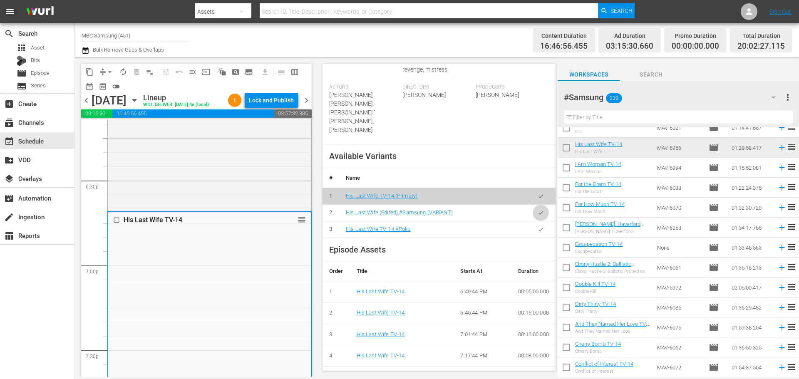
click at [532, 211] on button "button" at bounding box center [540, 213] width 16 height 16
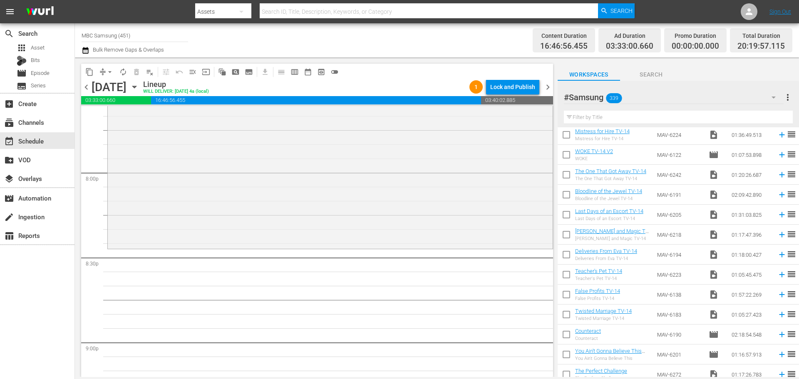
scroll to position [0, 0]
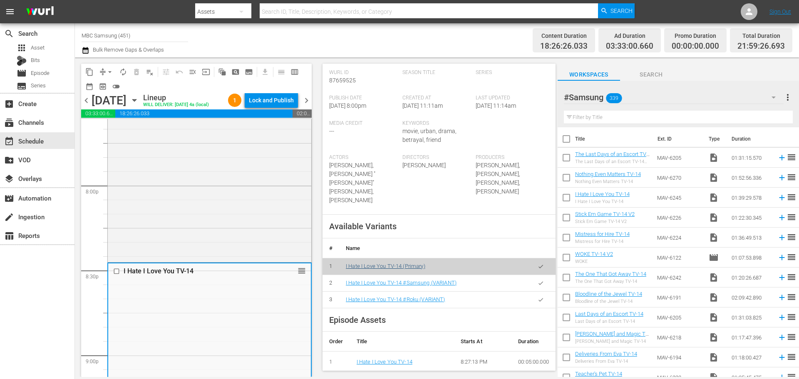
scroll to position [208, 0]
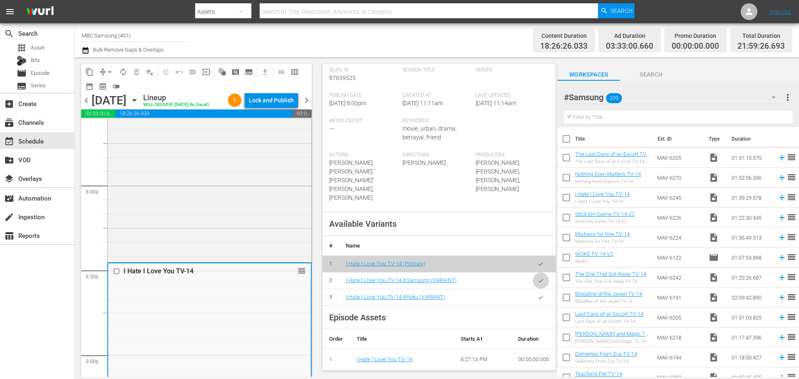
click at [532, 282] on button "button" at bounding box center [540, 280] width 16 height 16
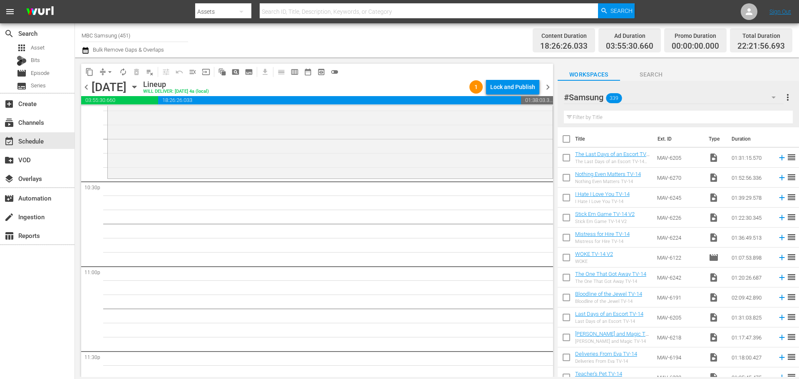
scroll to position [3785, 0]
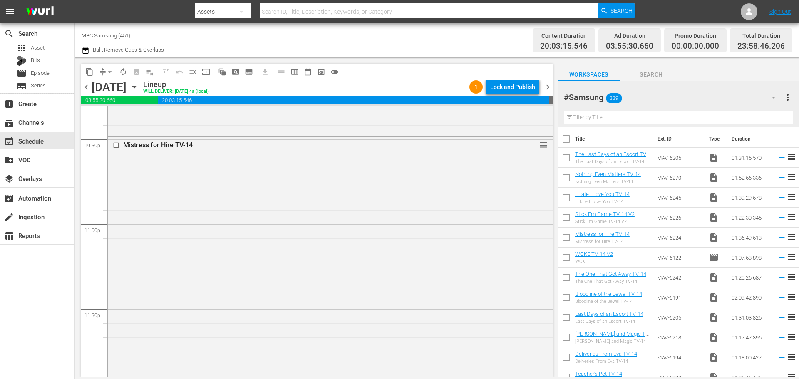
drag, startPoint x: 371, startPoint y: 232, endPoint x: 388, endPoint y: 232, distance: 17.5
click at [370, 232] on div "Mistress for Hire TV-14 reorder" at bounding box center [330, 272] width 445 height 271
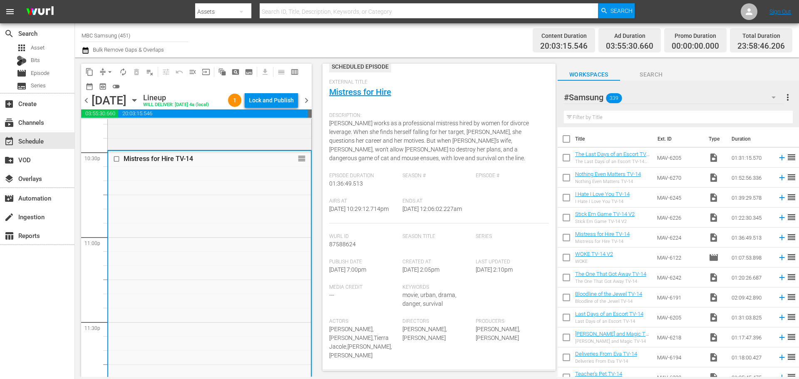
scroll to position [250, 0]
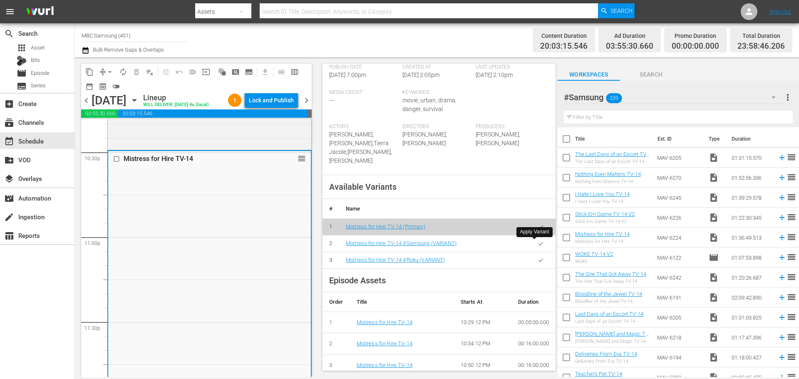
click at [537, 246] on icon "button" at bounding box center [540, 243] width 6 height 6
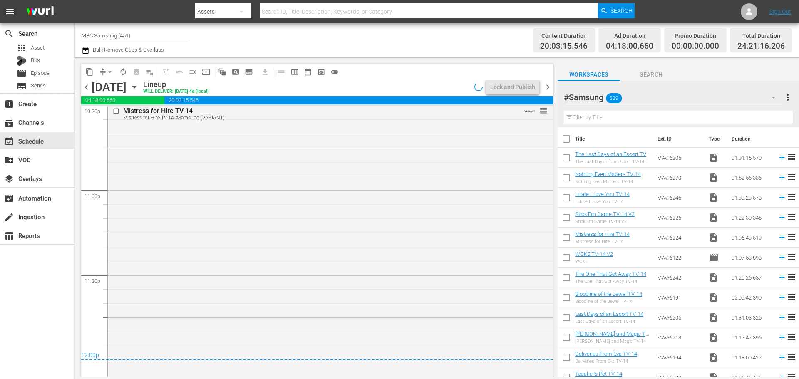
scroll to position [3694, 0]
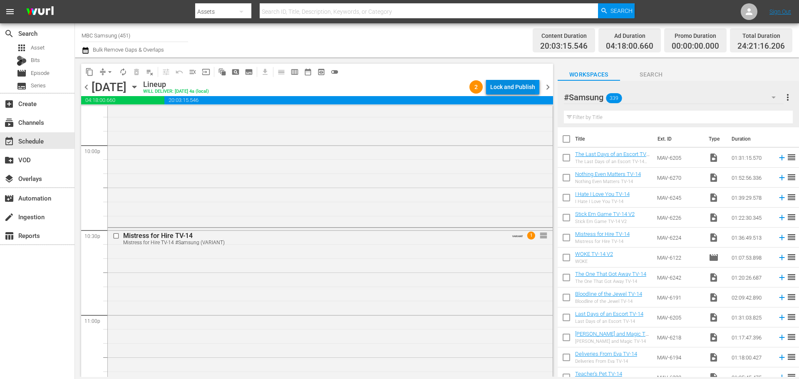
click at [504, 89] on div "Lock and Publish" at bounding box center [512, 86] width 45 height 15
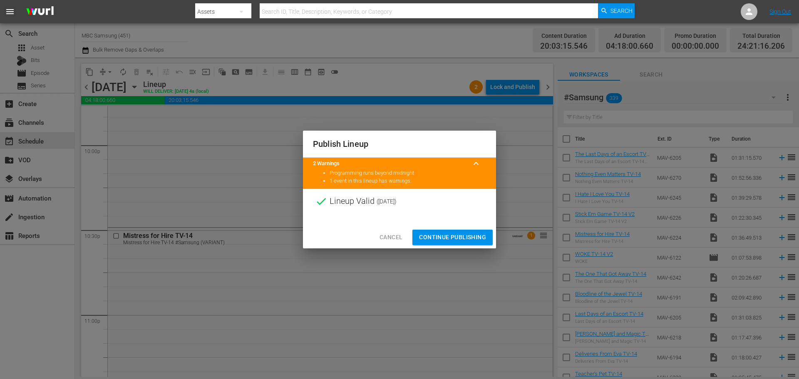
drag, startPoint x: 443, startPoint y: 236, endPoint x: 631, endPoint y: 262, distance: 190.6
click at [442, 236] on span "Continue Publishing" at bounding box center [452, 237] width 67 height 10
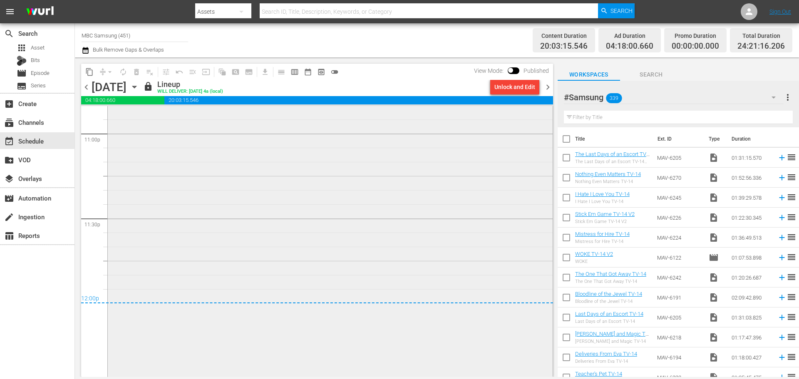
scroll to position [3882, 0]
